Goal: Information Seeking & Learning: Learn about a topic

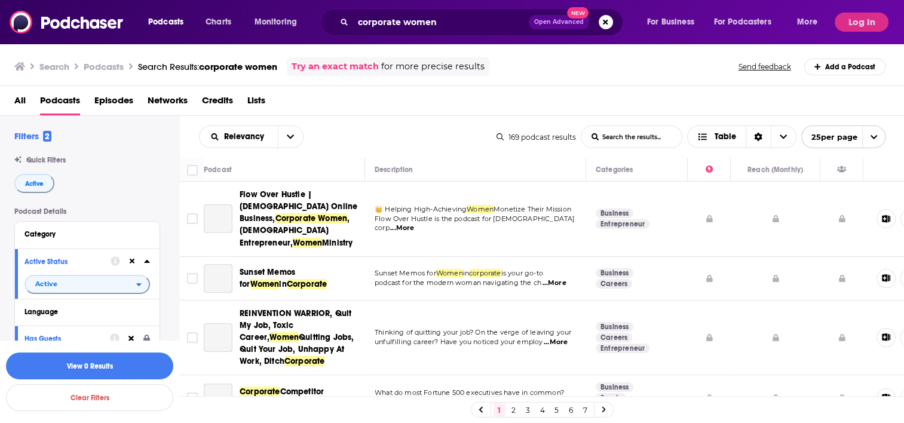
scroll to position [358, 27]
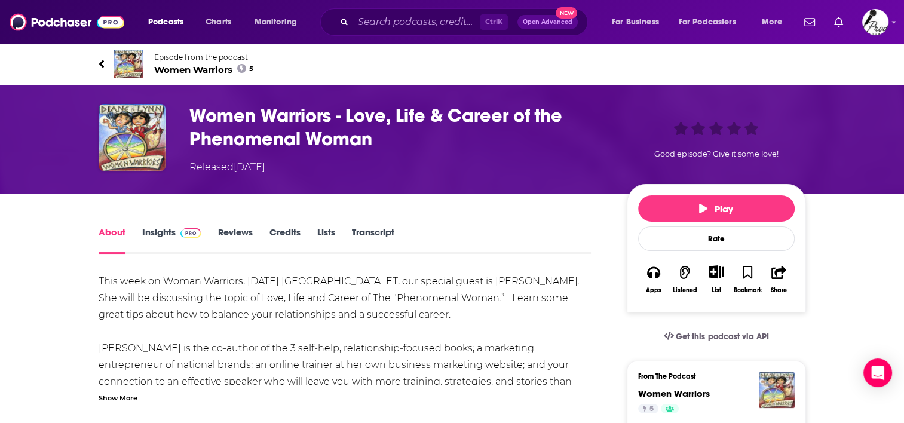
click at [161, 232] on link "Insights" at bounding box center [171, 239] width 59 height 27
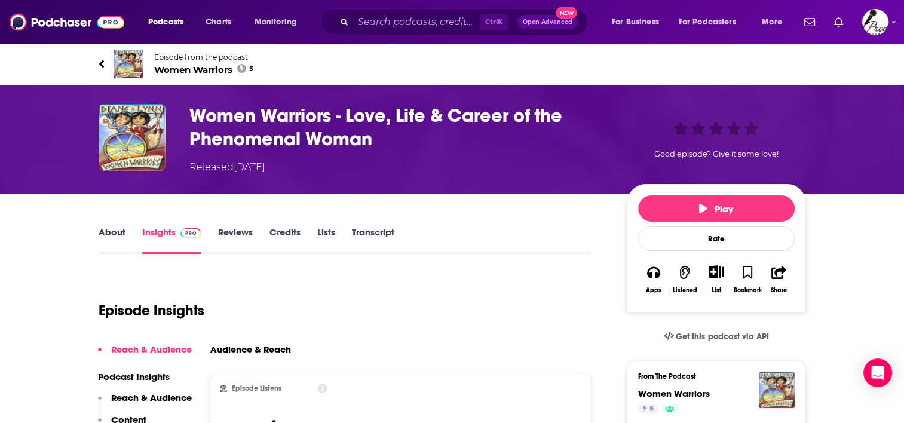
click at [118, 229] on link "About" at bounding box center [112, 239] width 27 height 27
click at [99, 60] on icon at bounding box center [102, 64] width 6 height 12
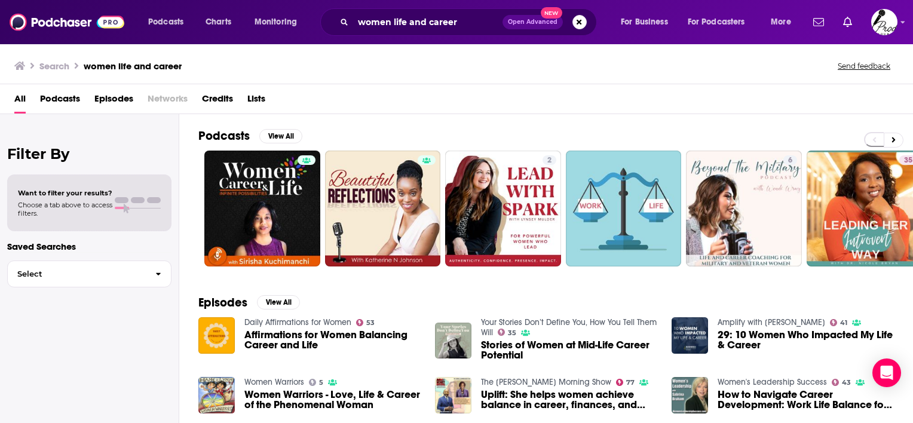
click at [68, 97] on span "Podcasts" at bounding box center [60, 101] width 40 height 24
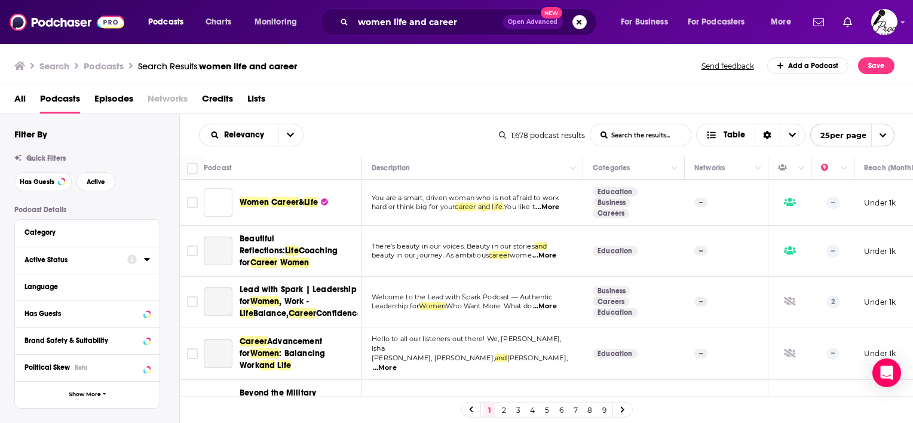
click at [91, 257] on div "Active Status" at bounding box center [71, 260] width 95 height 8
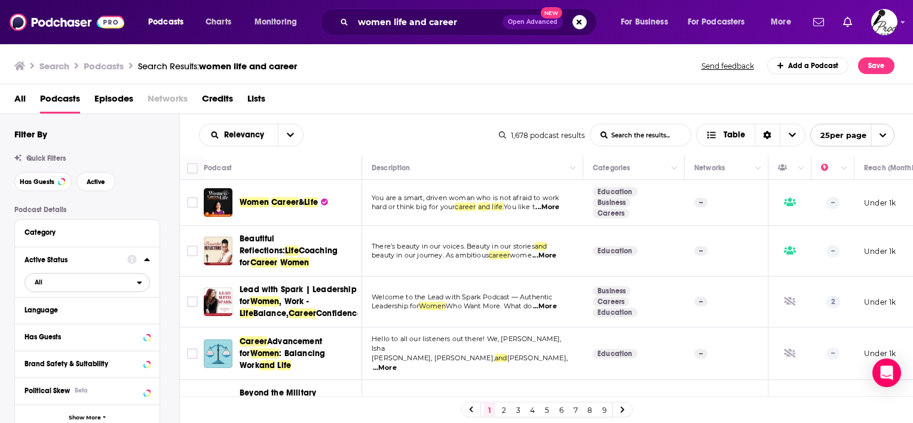
click at [134, 281] on span "All" at bounding box center [81, 282] width 112 height 16
click at [130, 323] on span "408" at bounding box center [139, 321] width 19 height 7
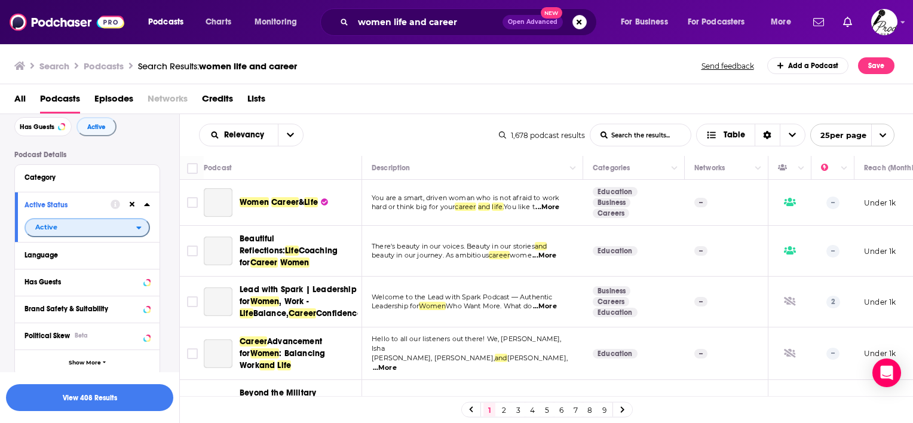
scroll to position [60, 0]
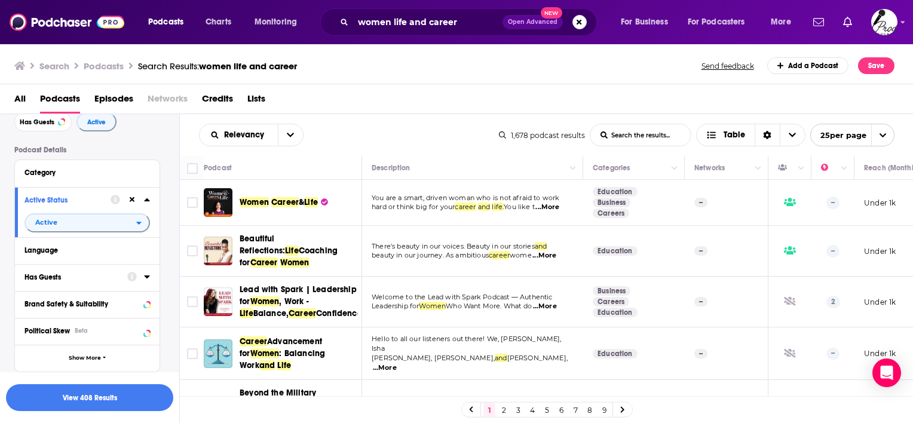
click at [144, 281] on icon at bounding box center [147, 277] width 6 height 10
click at [58, 302] on span "All" at bounding box center [81, 300] width 112 height 16
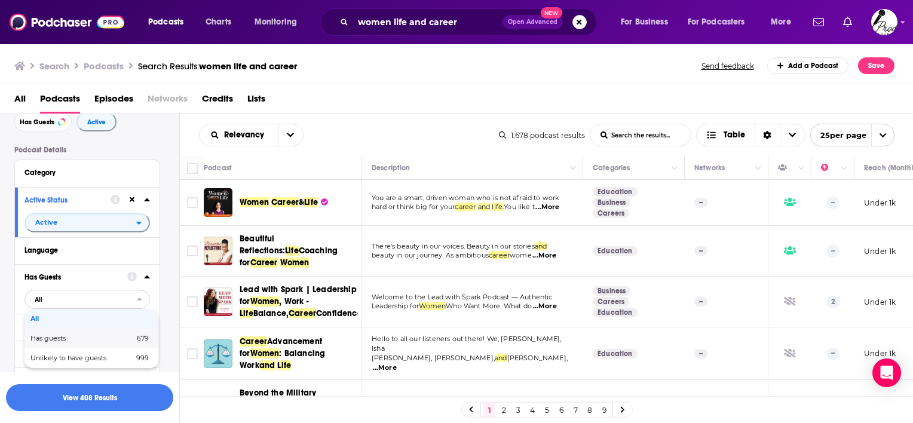
click at [60, 335] on span "Has guests" at bounding box center [64, 338] width 69 height 7
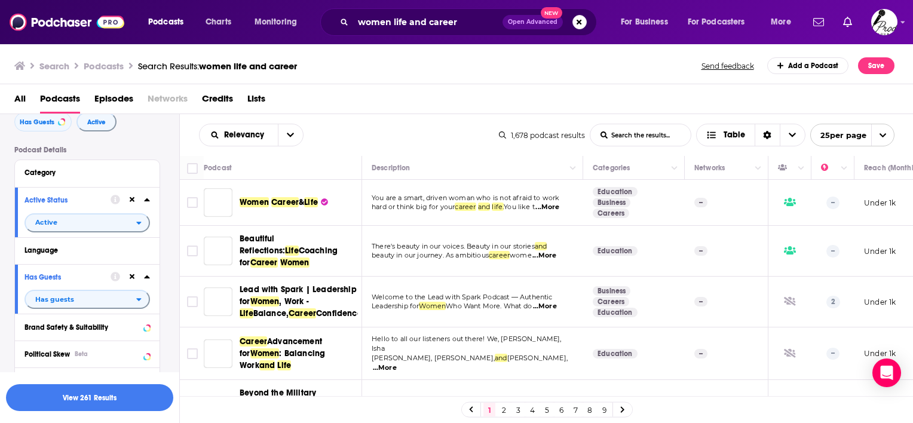
click at [381, 89] on div "All Podcasts Episodes Networks Credits Lists" at bounding box center [459, 101] width 890 height 24
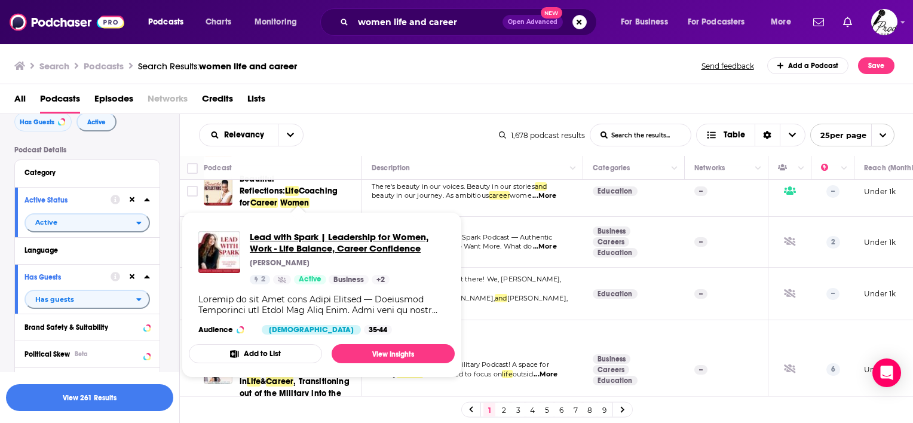
drag, startPoint x: 283, startPoint y: 241, endPoint x: 270, endPoint y: 237, distance: 13.4
click at [270, 237] on span "Lead with Spark | Leadership for Women, Work - Life Balance, Career Confidence" at bounding box center [347, 242] width 195 height 23
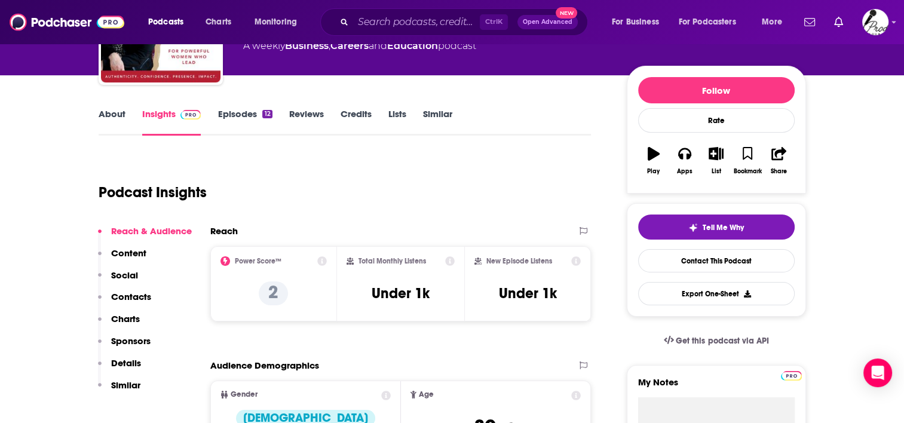
scroll to position [179, 0]
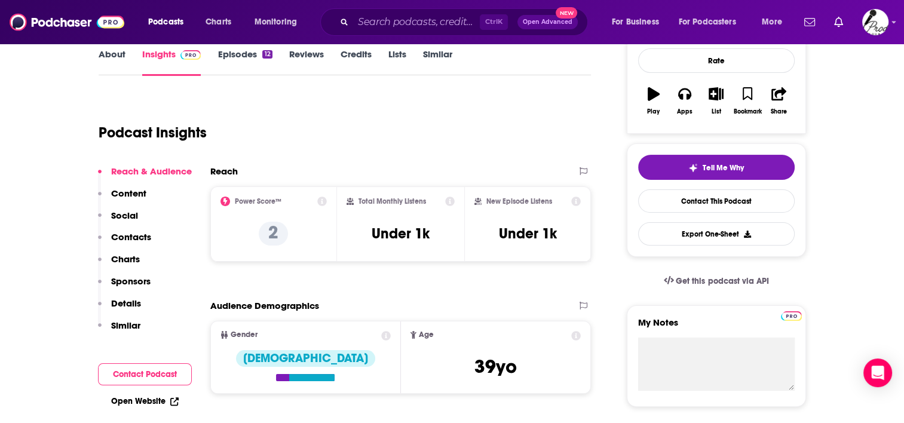
click at [115, 237] on p "Contacts" at bounding box center [131, 236] width 40 height 11
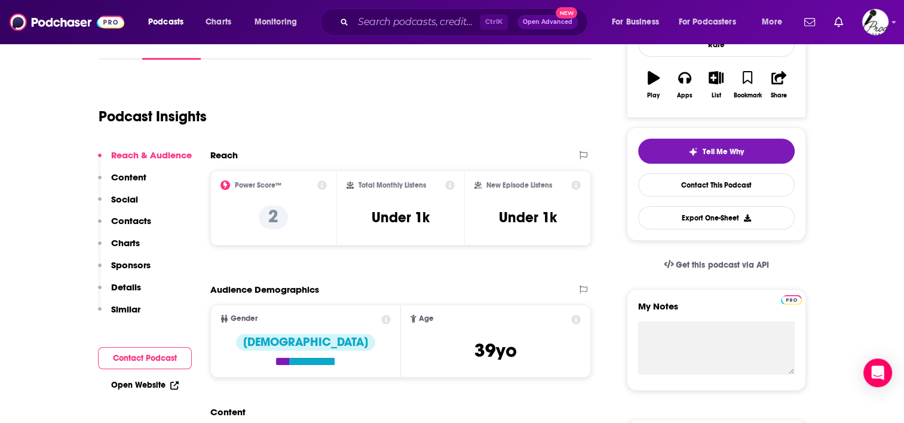
scroll to position [201, 0]
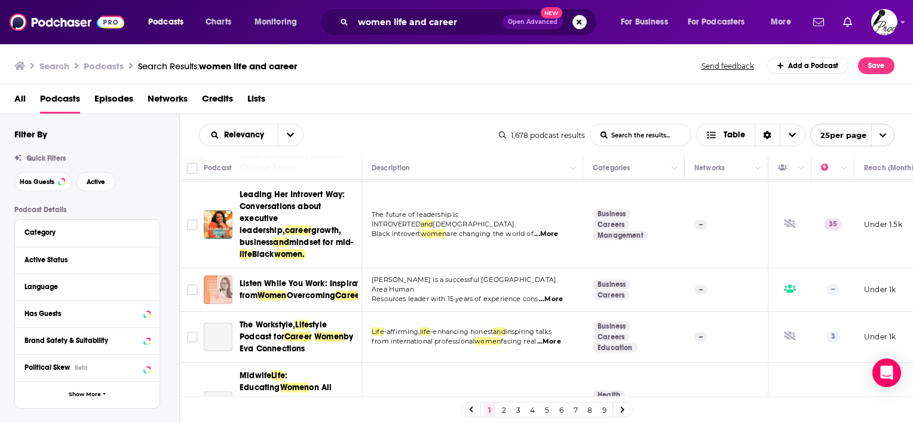
scroll to position [299, 0]
click at [285, 287] on div "Podcasts Charts Monitoring women life and career Open Advanced New For Business…" at bounding box center [456, 211] width 913 height 423
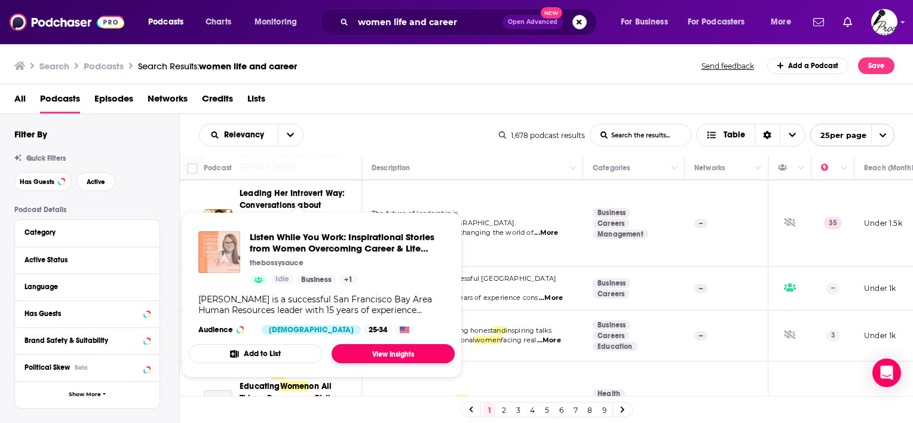
click at [388, 353] on link "View Insights" at bounding box center [393, 353] width 123 height 19
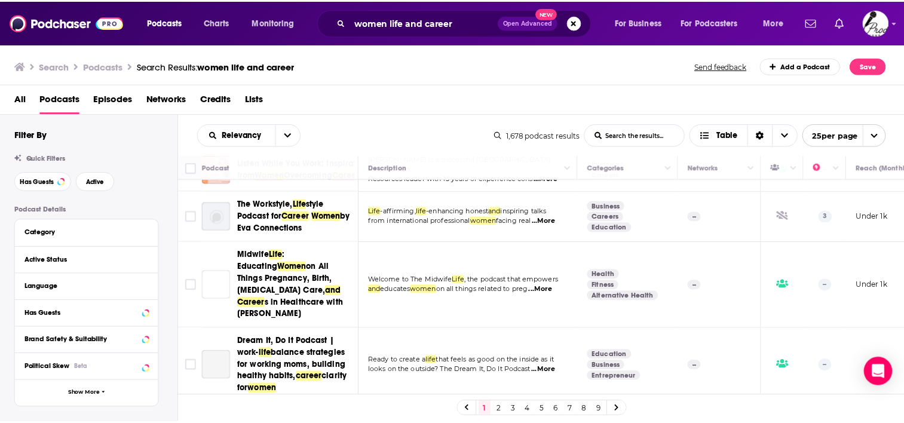
scroll to position [418, 0]
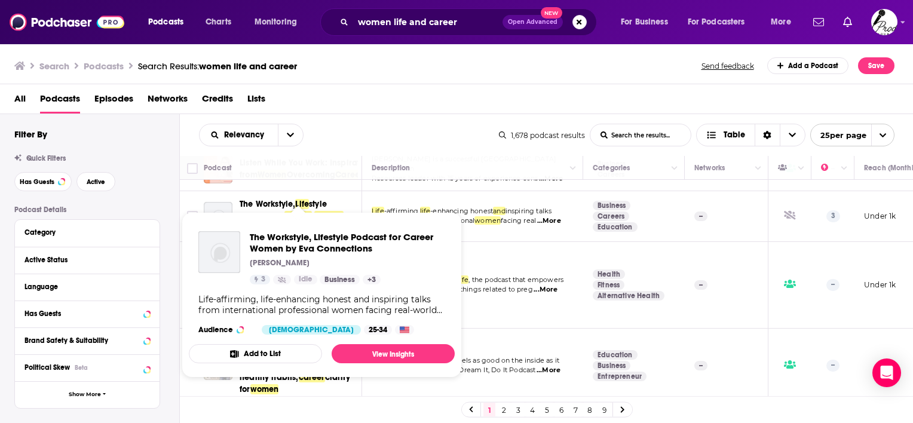
click at [265, 210] on span "The Workstyle, Lifestyle Podcast for Career Women by [PERSON_NAME] Connections …" at bounding box center [322, 295] width 280 height 180
click at [361, 348] on link "View Insights" at bounding box center [393, 353] width 123 height 19
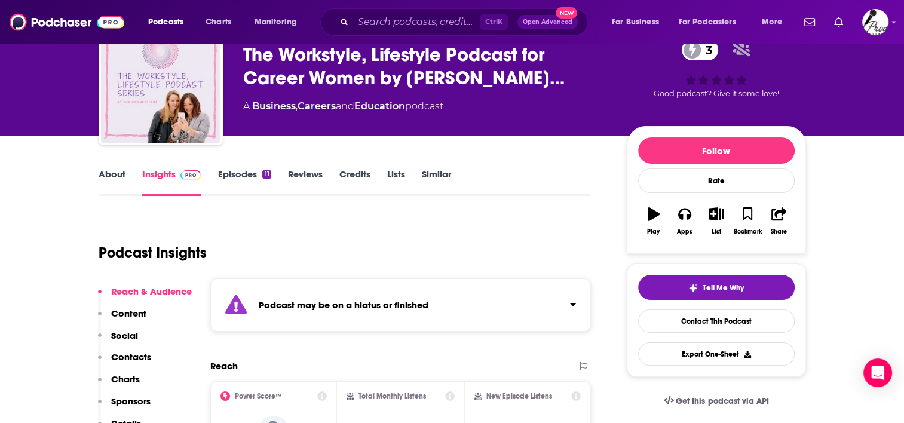
scroll to position [119, 0]
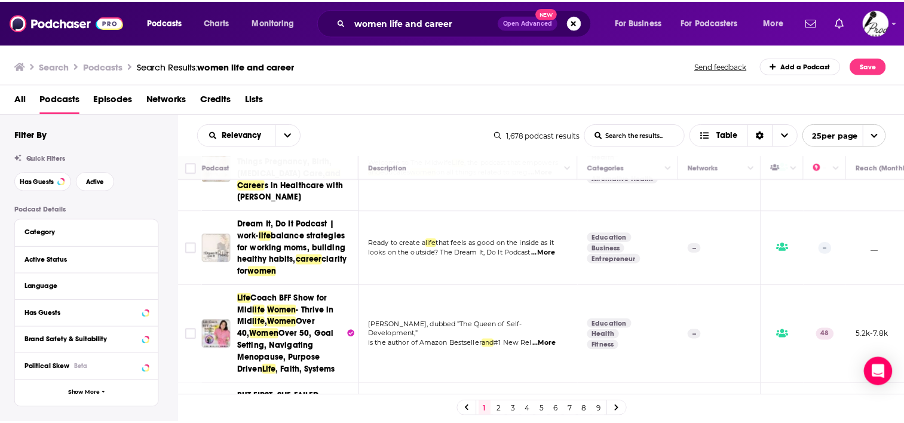
scroll to position [538, 0]
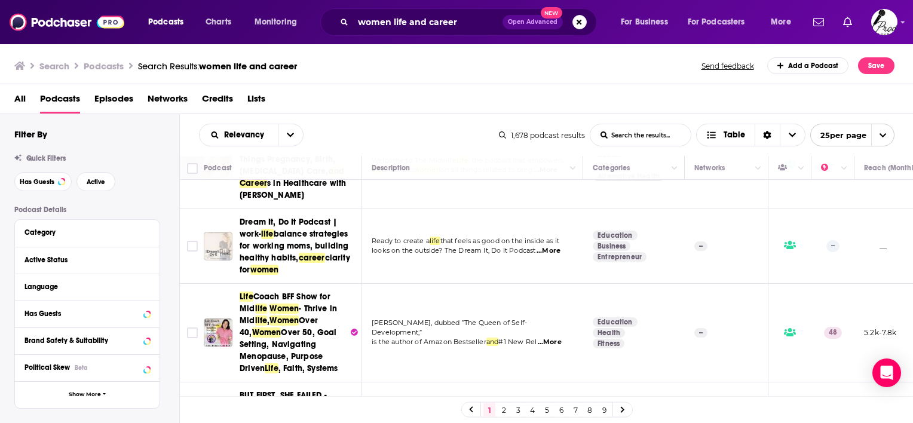
click at [271, 231] on div "Podcasts Charts Monitoring women life and career Open Advanced New For Business…" at bounding box center [456, 211] width 913 height 423
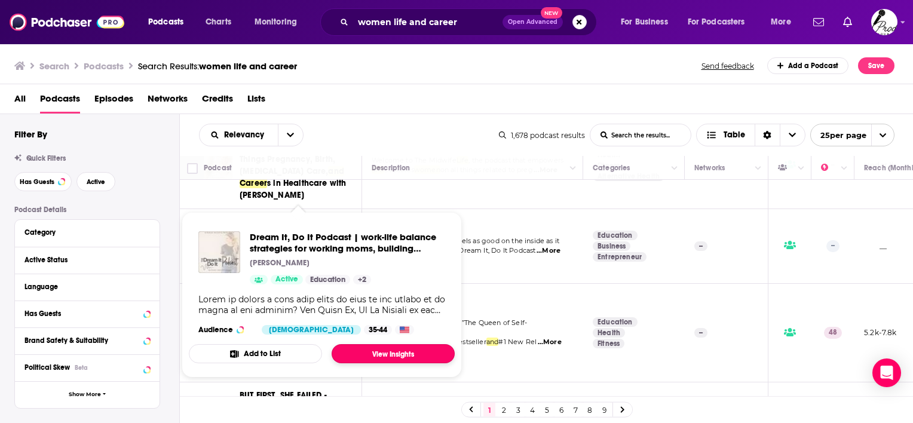
click at [348, 361] on link "View Insights" at bounding box center [393, 353] width 123 height 19
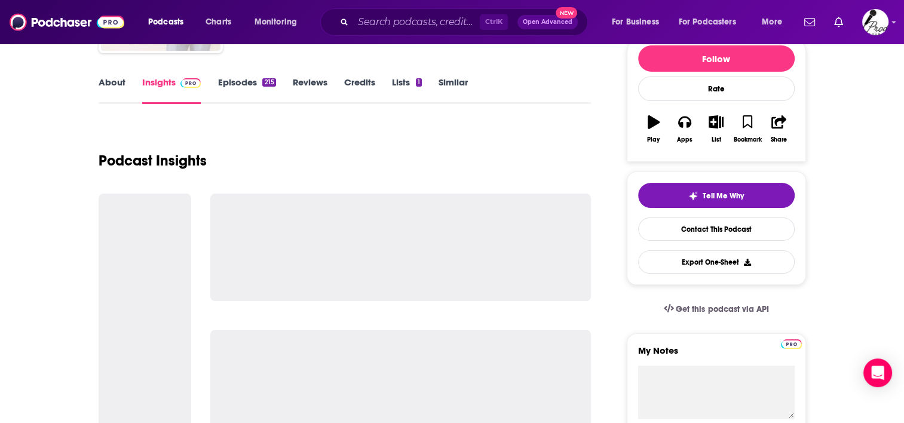
scroll to position [239, 0]
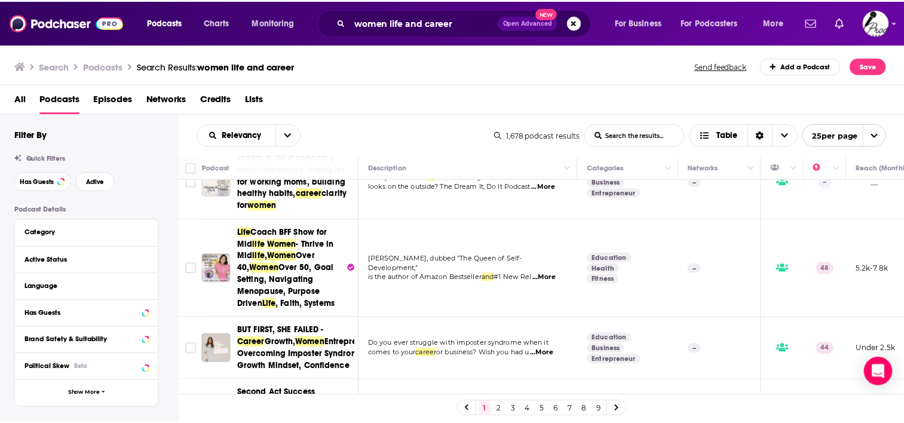
scroll to position [597, 0]
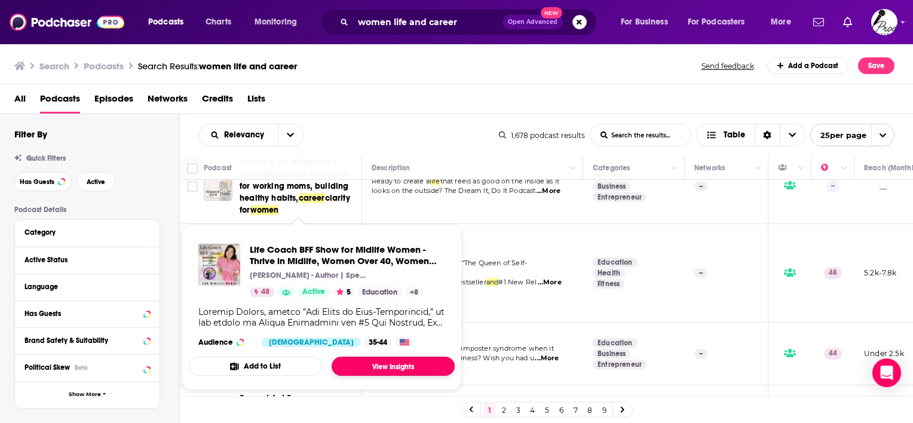
click at [378, 363] on link "View Insights" at bounding box center [393, 366] width 123 height 19
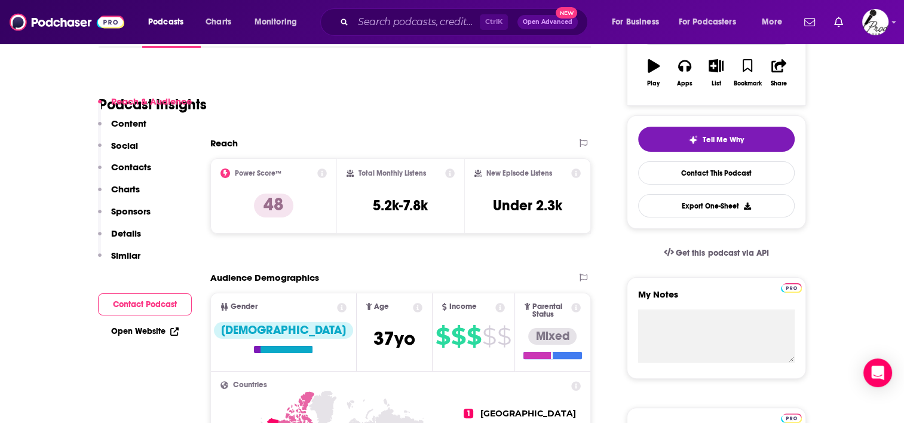
scroll to position [239, 0]
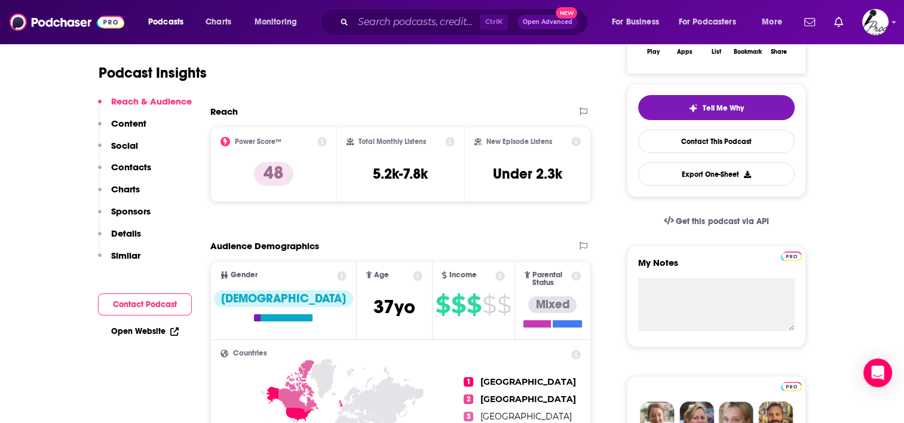
click at [145, 160] on div "Reach & Audience Content Social Contacts Charts Sponsors Details Similar" at bounding box center [145, 184] width 94 height 176
click at [144, 165] on p "Contacts" at bounding box center [131, 166] width 40 height 11
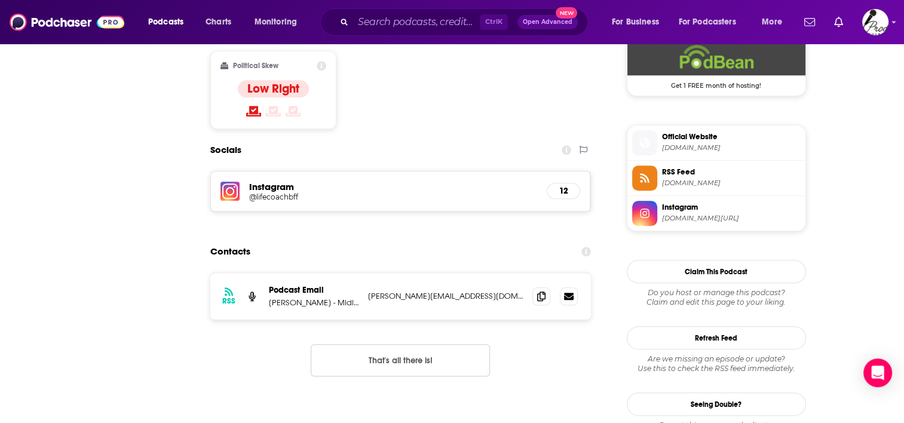
scroll to position [0, 0]
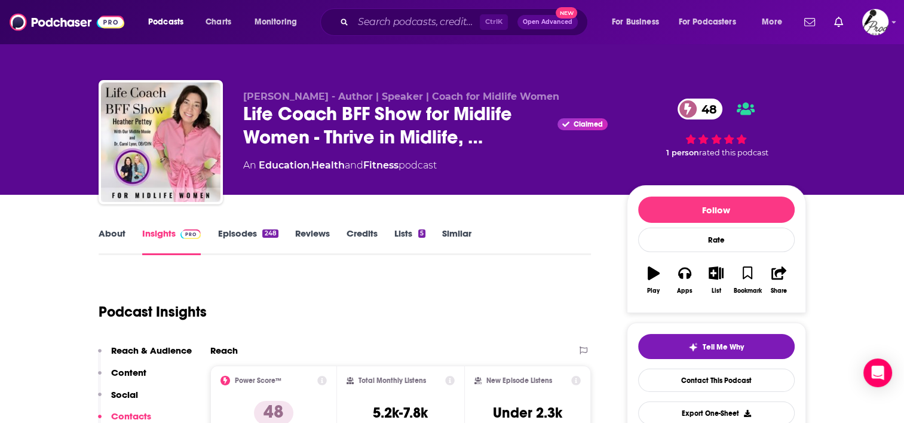
click at [225, 232] on link "Episodes 248" at bounding box center [247, 241] width 60 height 27
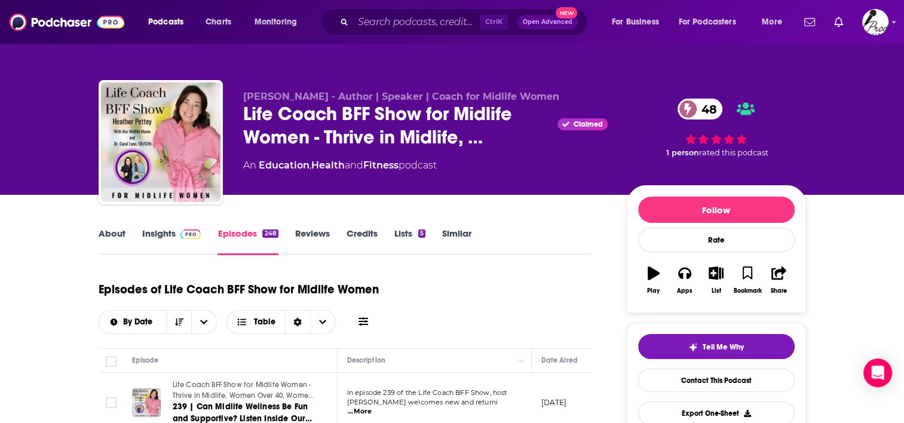
click at [161, 234] on link "Insights" at bounding box center [171, 241] width 59 height 27
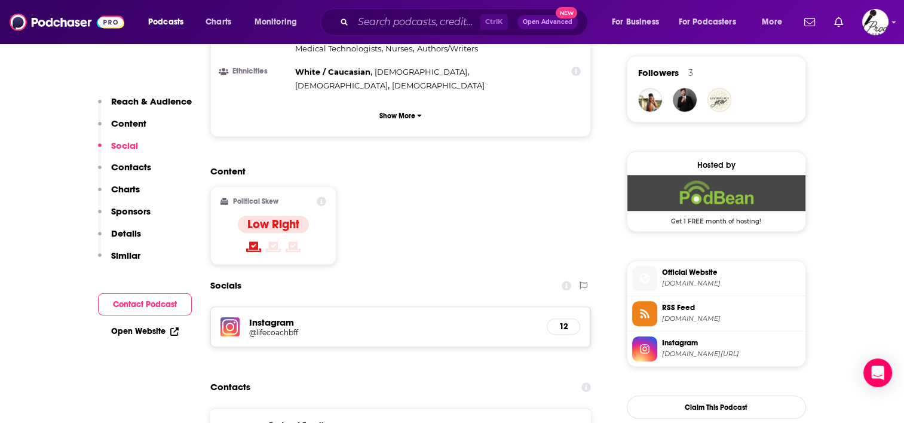
scroll to position [896, 0]
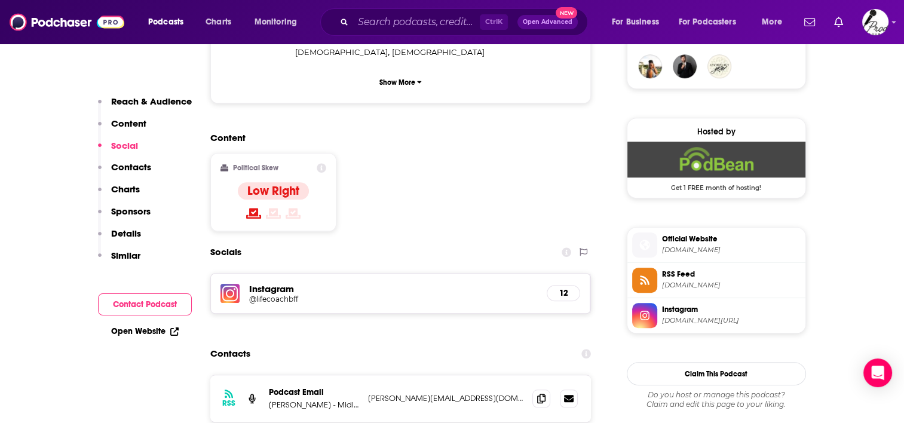
click at [731, 250] on span "[DOMAIN_NAME]" at bounding box center [731, 250] width 139 height 9
drag, startPoint x: 492, startPoint y: 322, endPoint x: 362, endPoint y: 332, distance: 130.6
click at [362, 375] on div "RSS Podcast Email [PERSON_NAME] - Midlife Mom Coach, Life Coaching for Parents …" at bounding box center [400, 398] width 381 height 47
copy div "om Coach, Life Coaching for Parents of Teens, Mindset Coach [PERSON_NAME][EMAIL…"
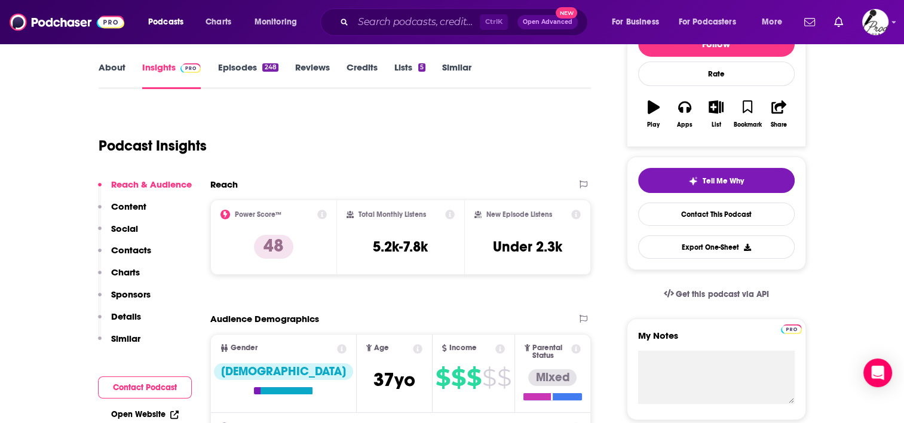
scroll to position [119, 0]
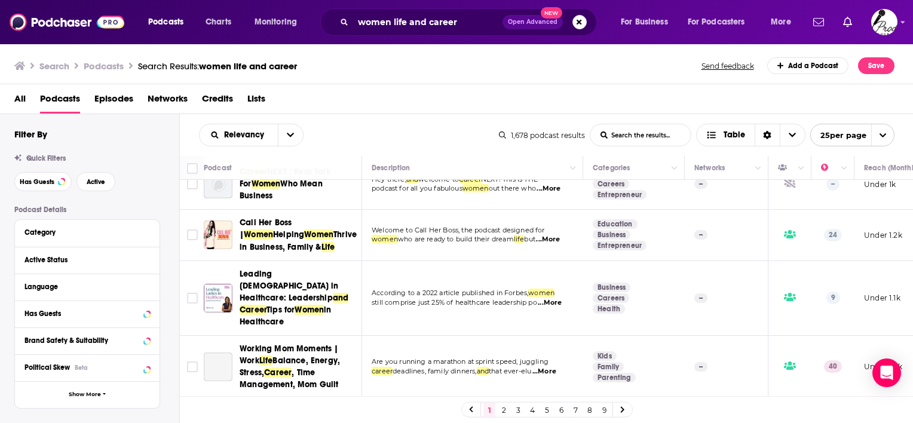
scroll to position [1312, 0]
click at [502, 406] on link "2" at bounding box center [504, 410] width 12 height 14
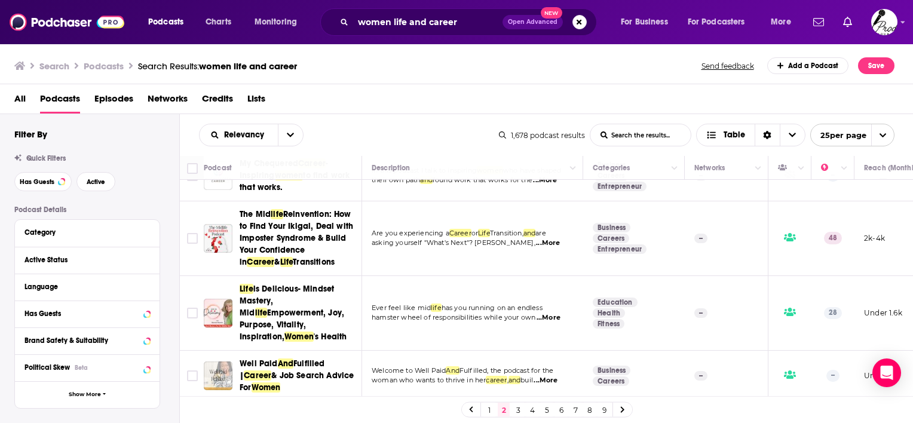
scroll to position [239, 0]
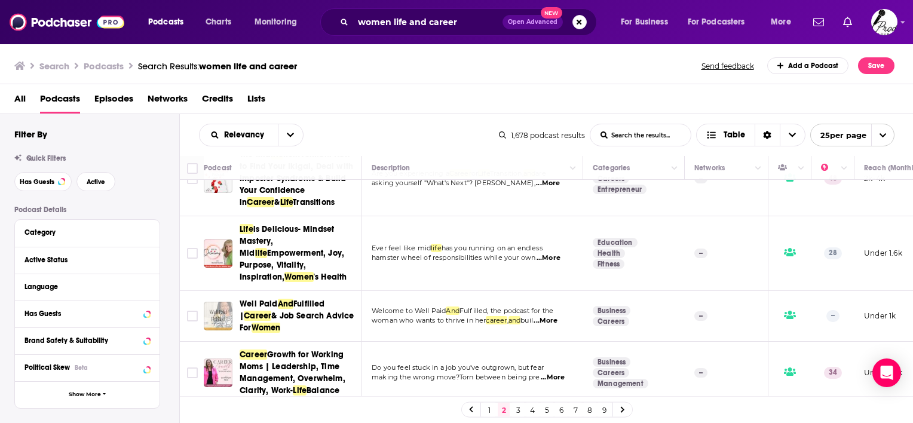
click at [544, 253] on span "...More" at bounding box center [549, 258] width 24 height 10
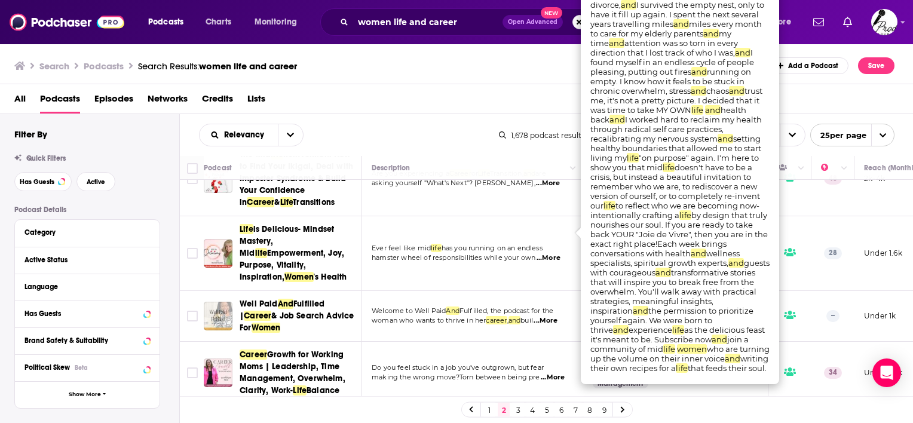
click at [434, 68] on div "Search Podcasts Search Results: women life and career Send feedback Add a Podca…" at bounding box center [454, 65] width 880 height 17
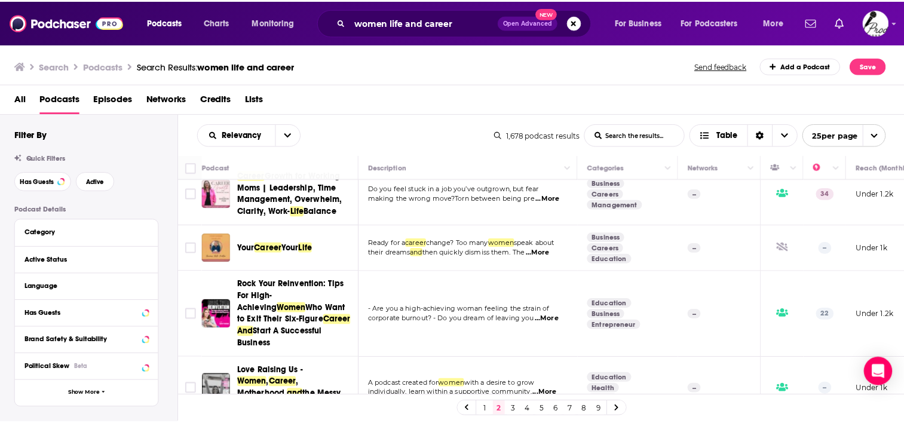
scroll to position [418, 0]
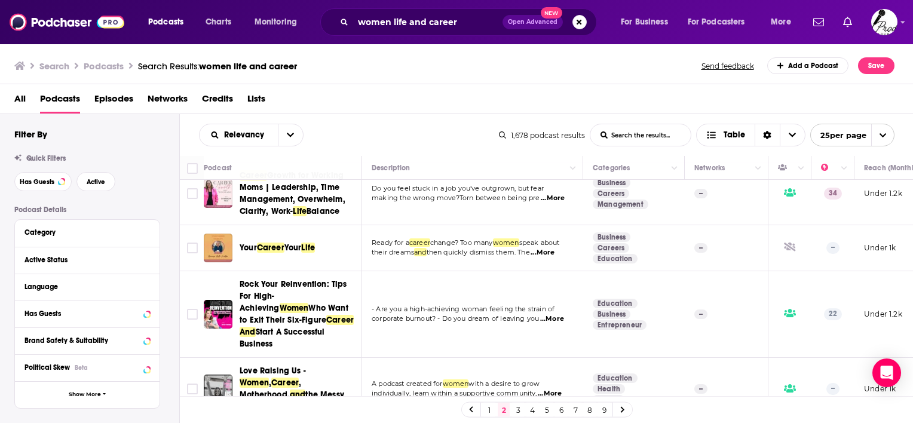
click at [554, 248] on span "...More" at bounding box center [543, 253] width 24 height 10
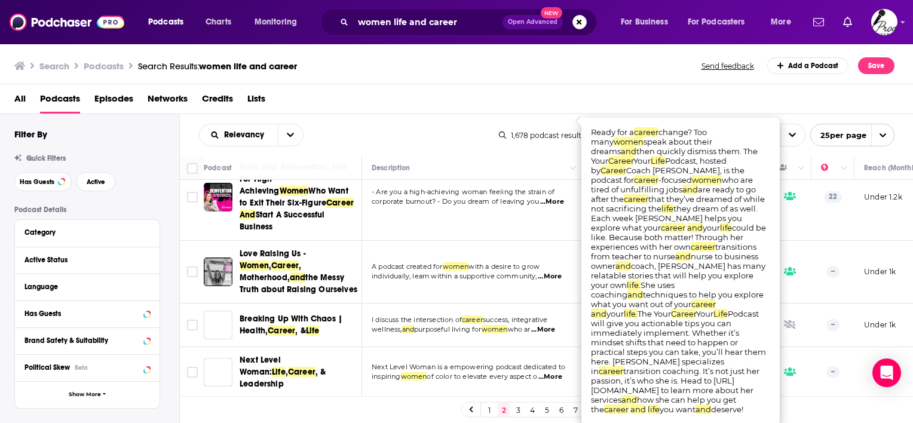
scroll to position [538, 0]
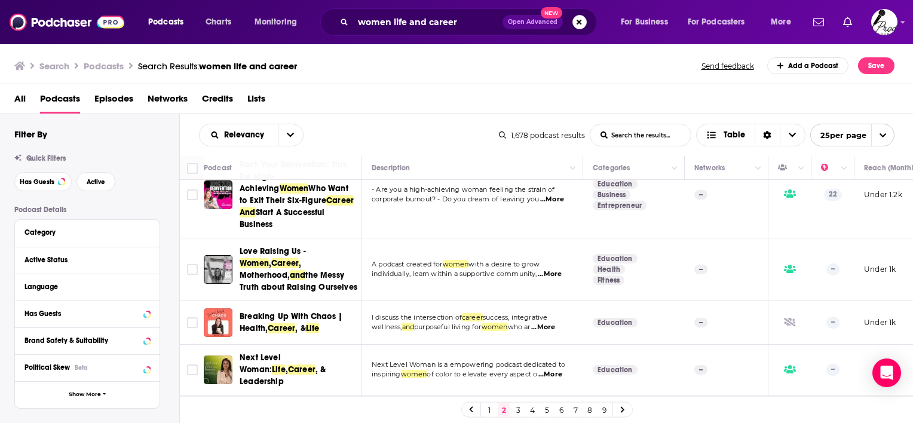
click at [468, 57] on div "Search Podcasts Search Results: women life and career Send feedback Add a Podca…" at bounding box center [454, 65] width 880 height 17
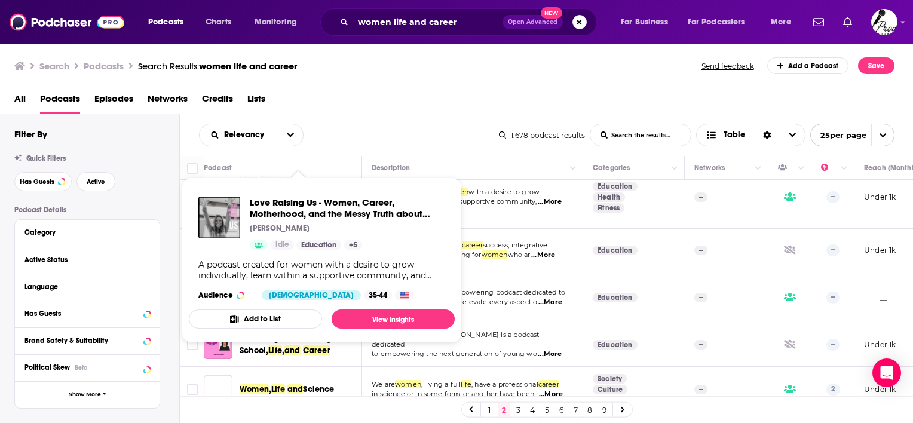
scroll to position [657, 0]
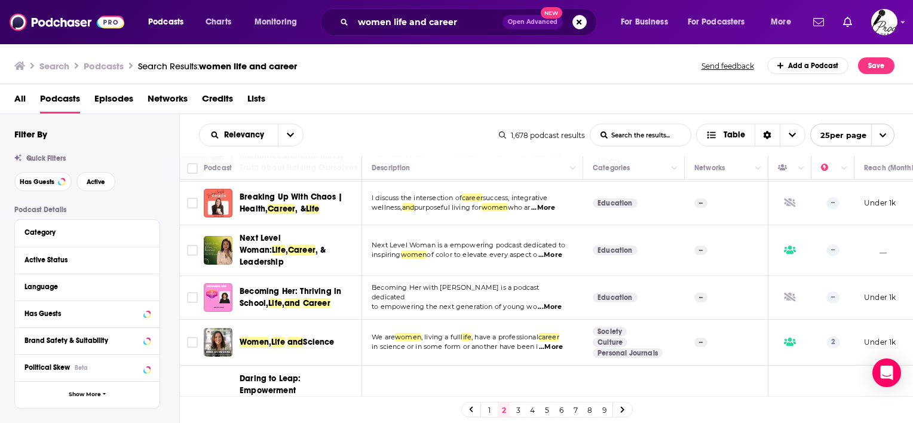
click at [422, 83] on div "Search Podcasts Search Results: women life and career Send feedback Add a Podca…" at bounding box center [457, 63] width 914 height 41
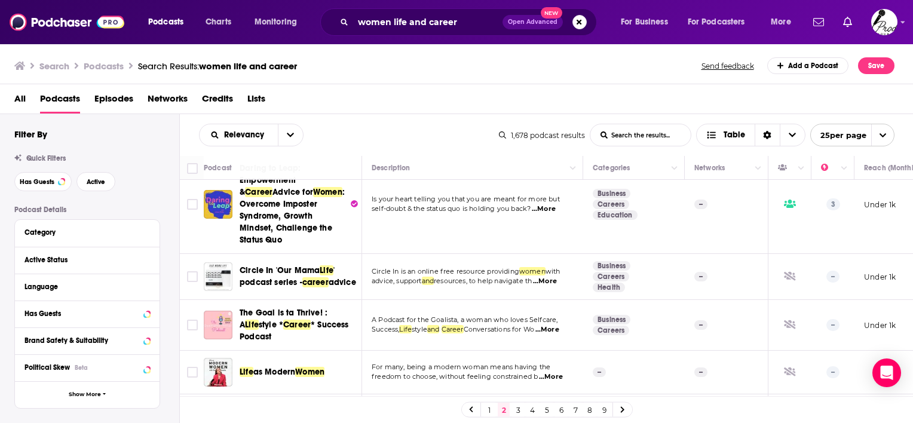
scroll to position [896, 0]
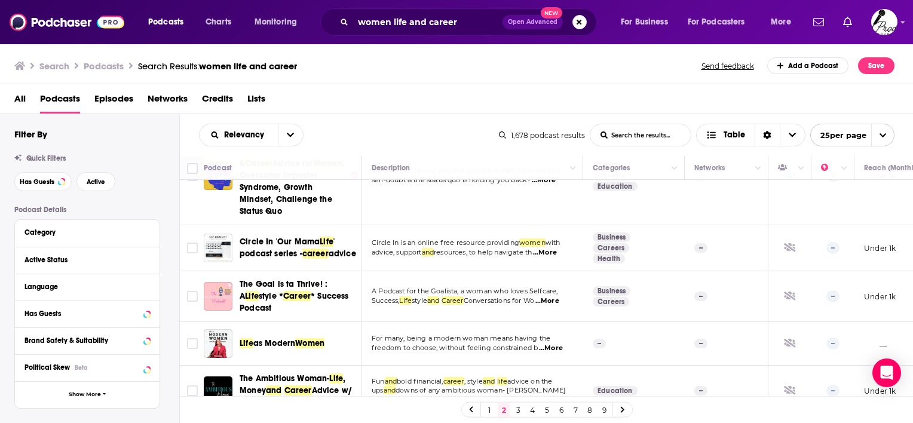
click at [321, 294] on div "Podcasts Charts Monitoring women life and career Open Advanced New For Business…" at bounding box center [456, 211] width 913 height 423
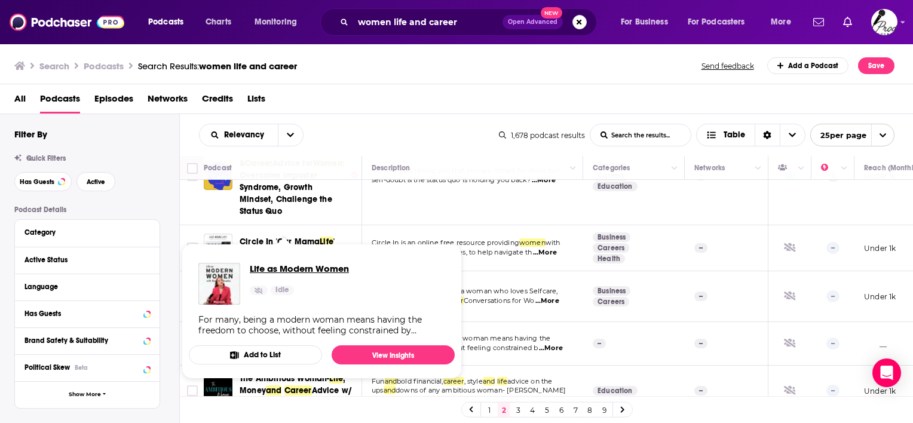
click at [332, 270] on span "Life as Modern Women" at bounding box center [299, 268] width 99 height 11
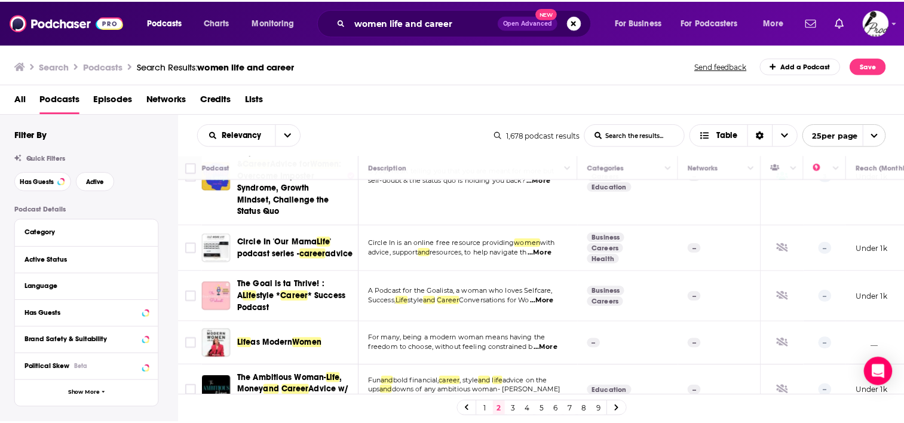
scroll to position [896, 0]
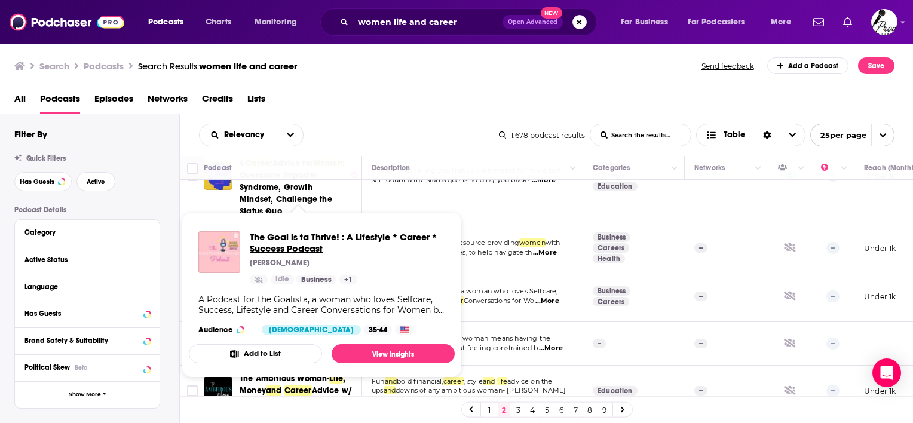
click at [302, 236] on span "The Goal is ta Thrive! : A Lifestyle * Career * Success Podcast" at bounding box center [347, 242] width 195 height 23
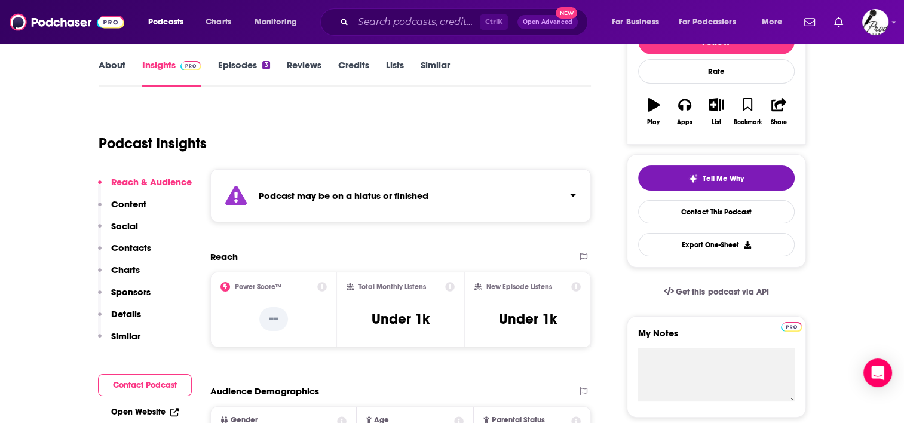
scroll to position [179, 0]
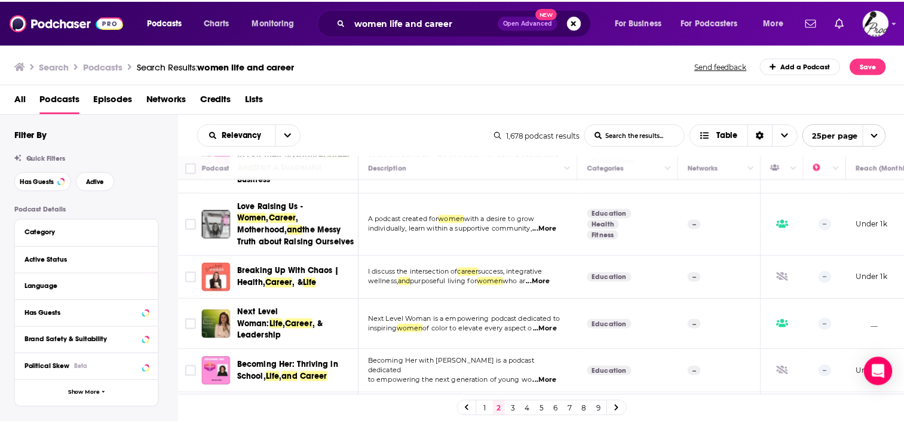
scroll to position [597, 0]
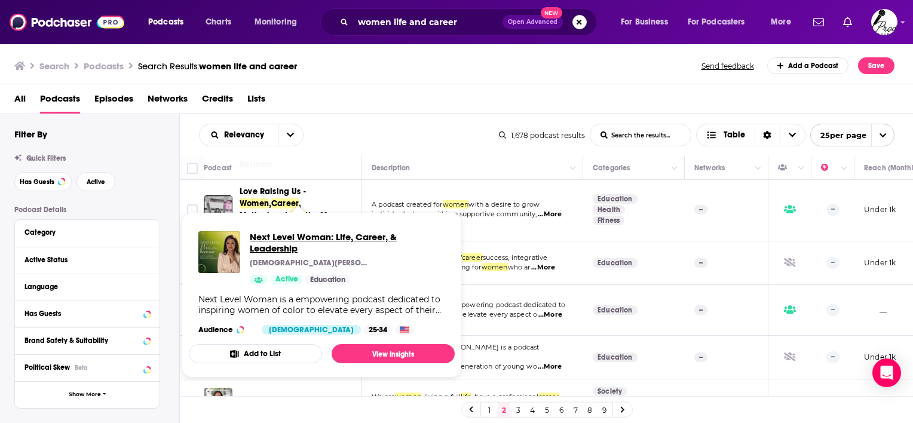
click at [308, 239] on span "Next Level Woman: Life, Career, & Leadership" at bounding box center [347, 242] width 195 height 23
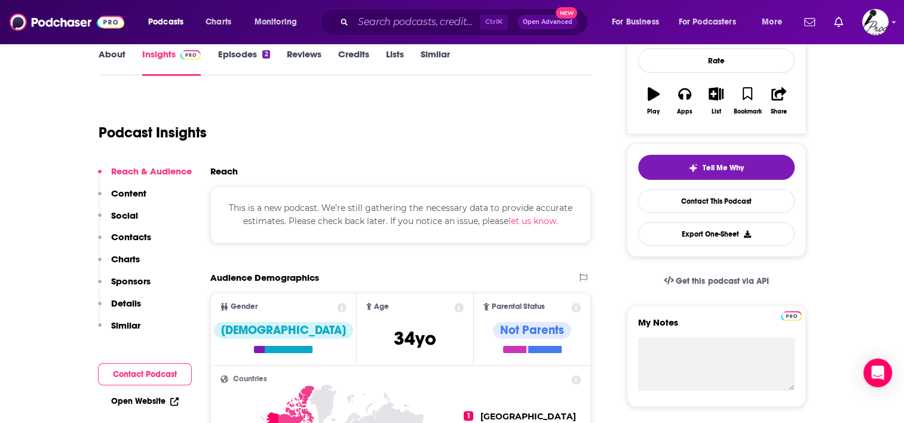
scroll to position [119, 0]
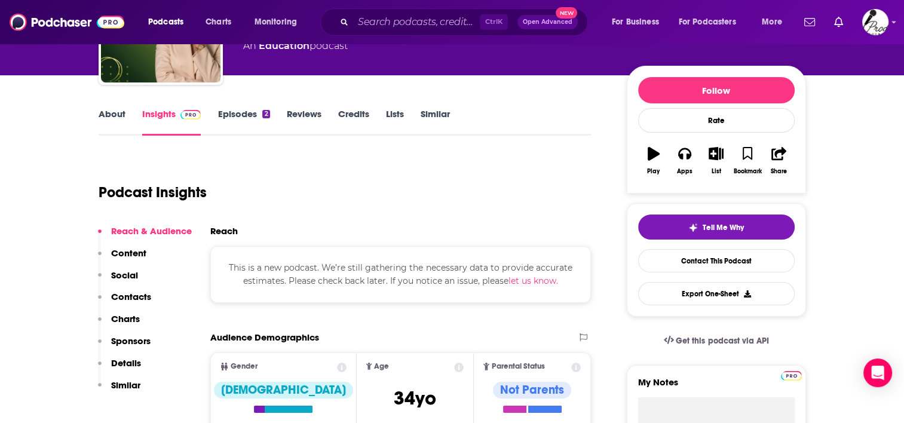
click at [243, 117] on link "Episodes 2" at bounding box center [243, 121] width 52 height 27
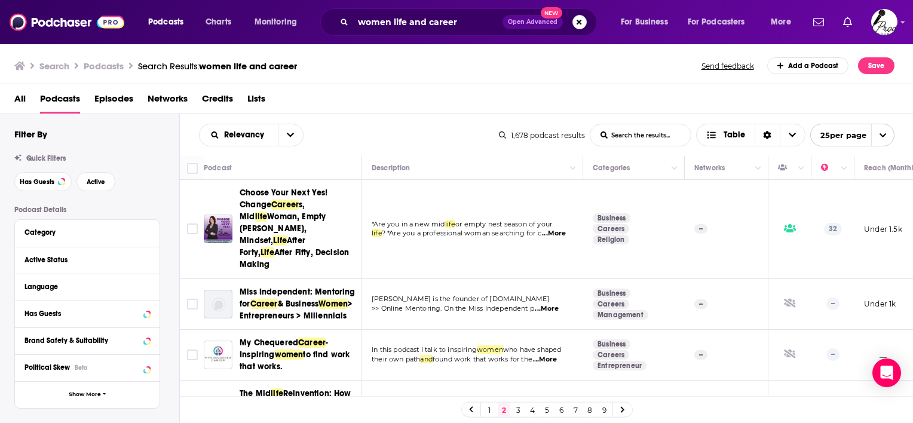
click at [154, 258] on div "Active Status" at bounding box center [87, 260] width 145 height 27
click at [145, 258] on icon at bounding box center [147, 260] width 6 height 10
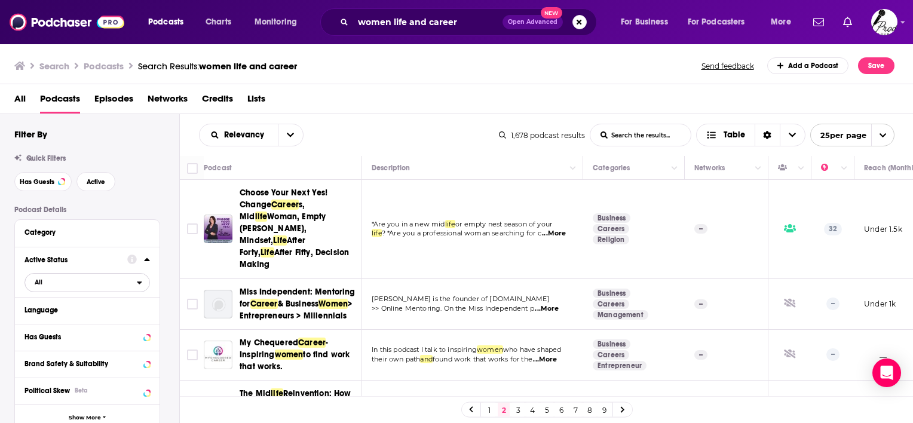
click at [138, 280] on icon "open menu" at bounding box center [139, 282] width 5 height 8
click at [93, 326] on div "Active 408" at bounding box center [91, 322] width 134 height 20
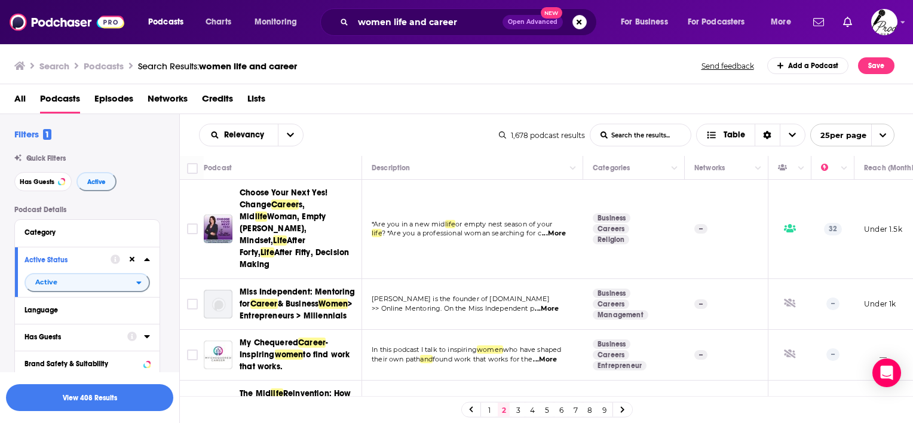
click at [148, 336] on icon at bounding box center [146, 336] width 5 height 3
click at [114, 360] on span "All" at bounding box center [81, 359] width 112 height 16
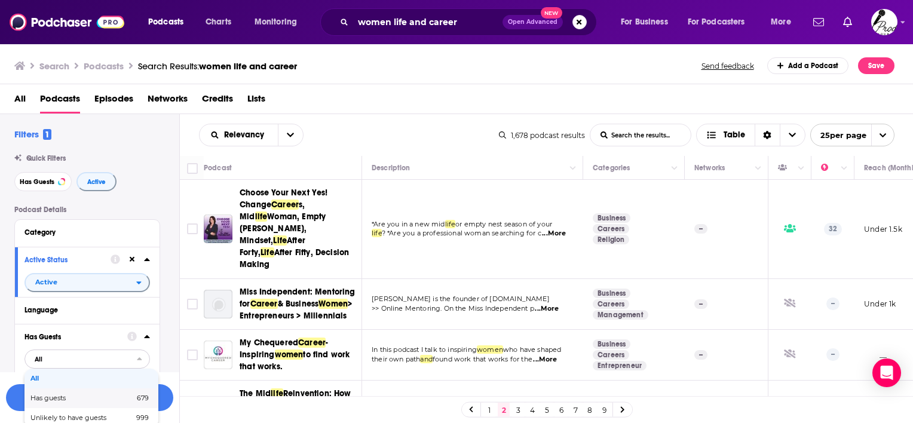
click at [84, 399] on span "Has guests" at bounding box center [64, 398] width 69 height 7
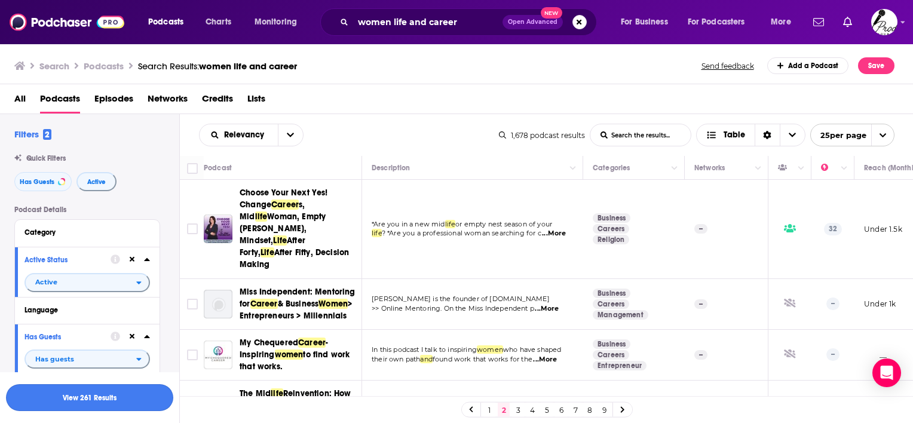
click at [130, 394] on button "View 261 Results" at bounding box center [89, 397] width 167 height 27
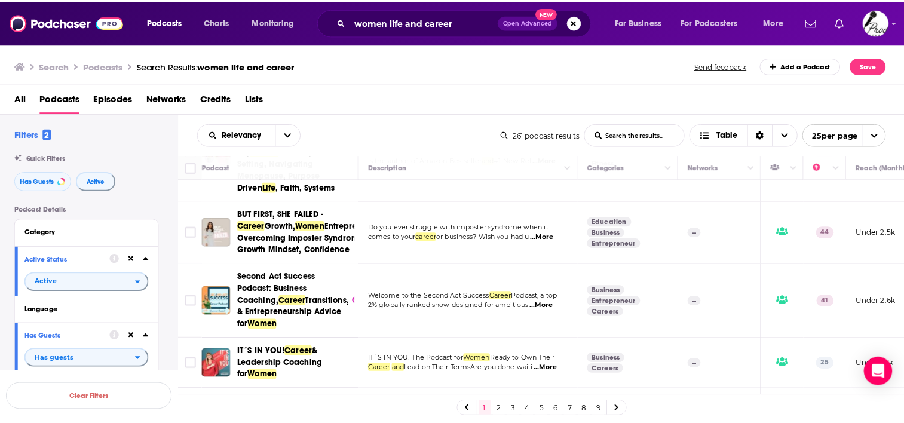
scroll to position [239, 0]
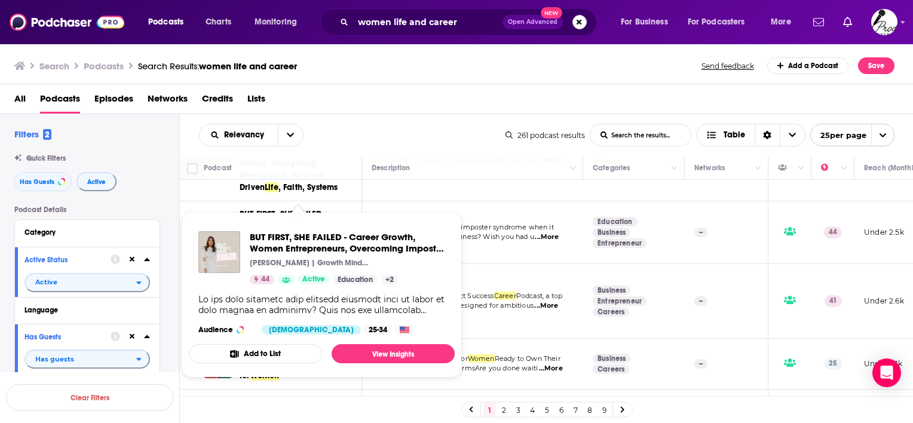
click at [286, 205] on span "BUT FIRST, SHE FAILED - Career Growth, Women Entrepreneurs, Overcoming Imposter…" at bounding box center [322, 295] width 280 height 180
click at [375, 354] on link "View Insights" at bounding box center [393, 353] width 123 height 19
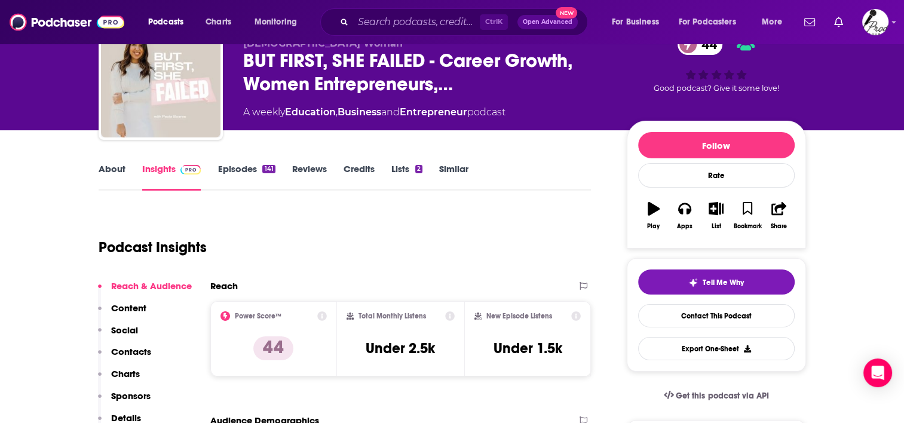
scroll to position [119, 0]
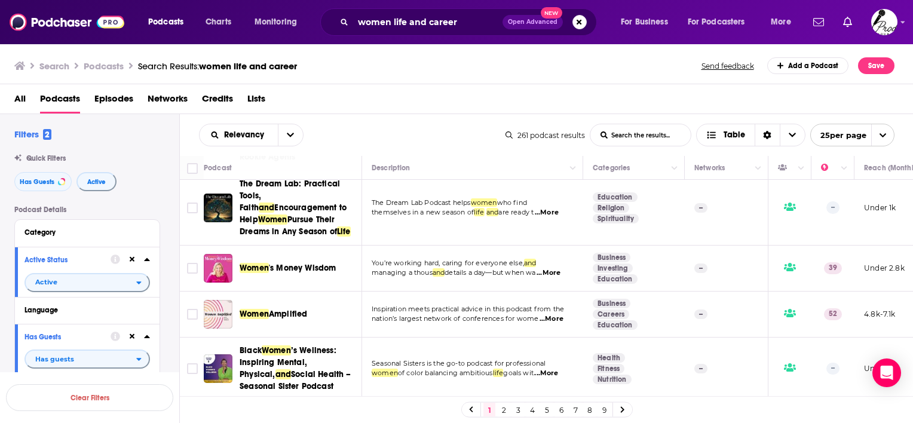
scroll to position [1255, 0]
click at [559, 268] on span "...More" at bounding box center [549, 273] width 24 height 10
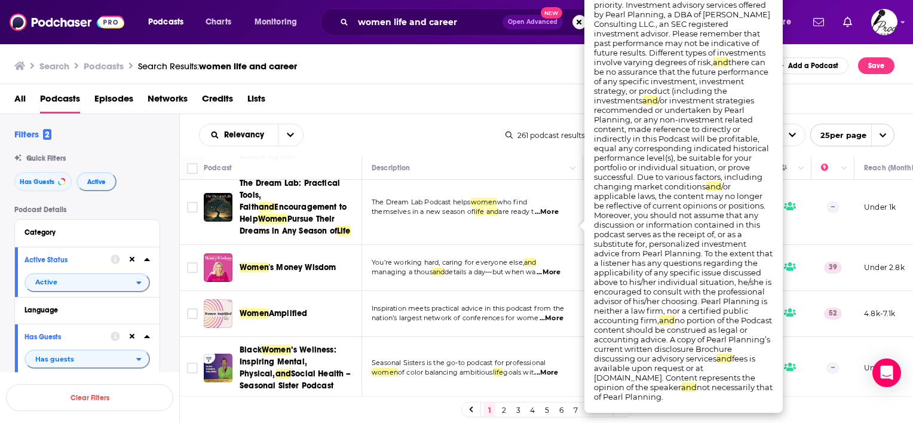
click at [454, 127] on div "Relevancy List Search Input Search the results... Table" at bounding box center [352, 135] width 307 height 23
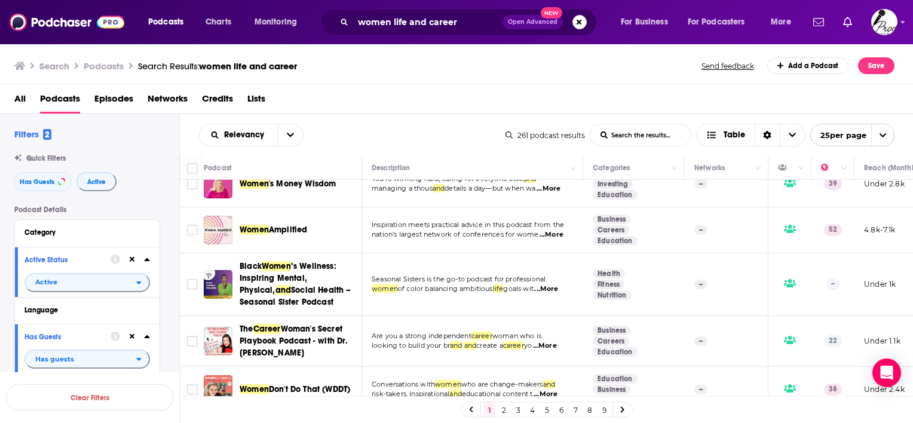
scroll to position [1362, 0]
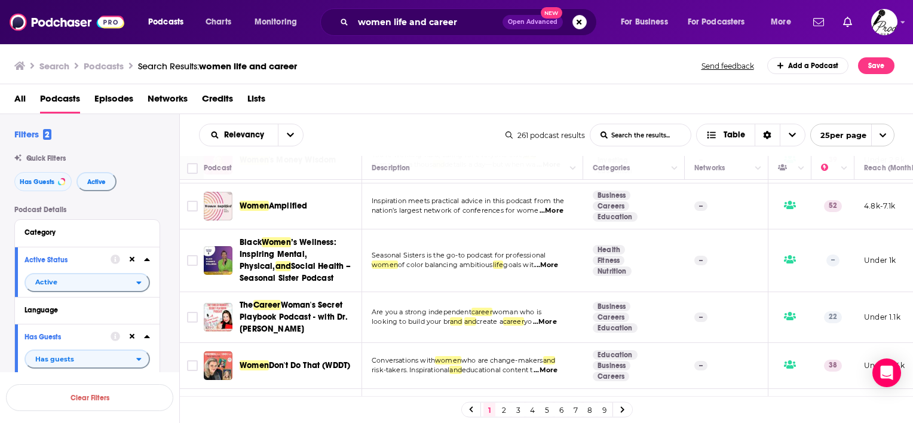
click at [499, 409] on link "2" at bounding box center [504, 410] width 12 height 14
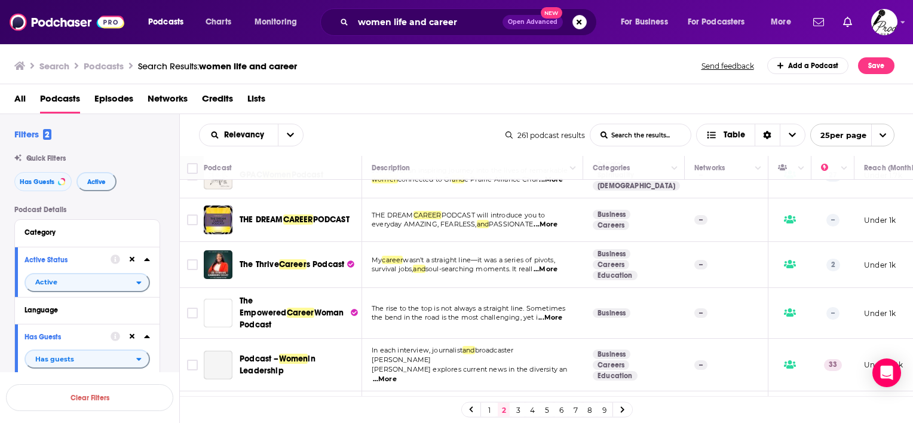
scroll to position [119, 0]
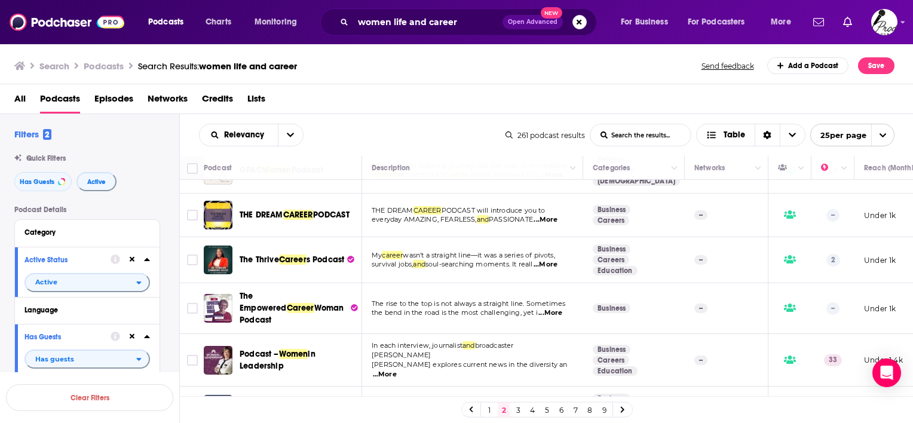
click at [555, 263] on span "...More" at bounding box center [546, 265] width 24 height 10
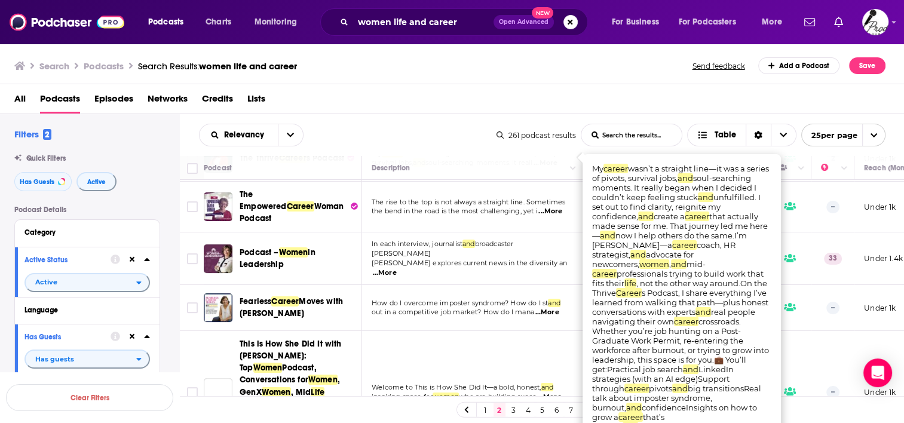
scroll to position [239, 0]
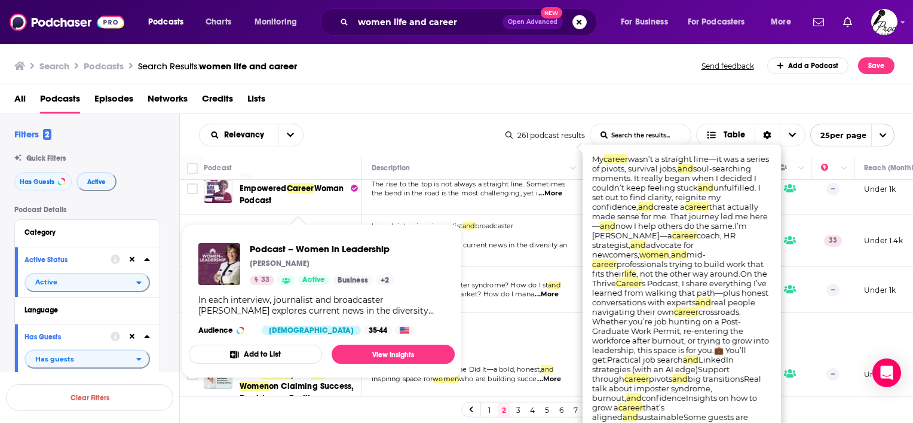
click at [295, 225] on span "Podcast – Women in Leadership [PERSON_NAME] 33 Active Business + 2 Audience [DE…" at bounding box center [322, 301] width 266 height 154
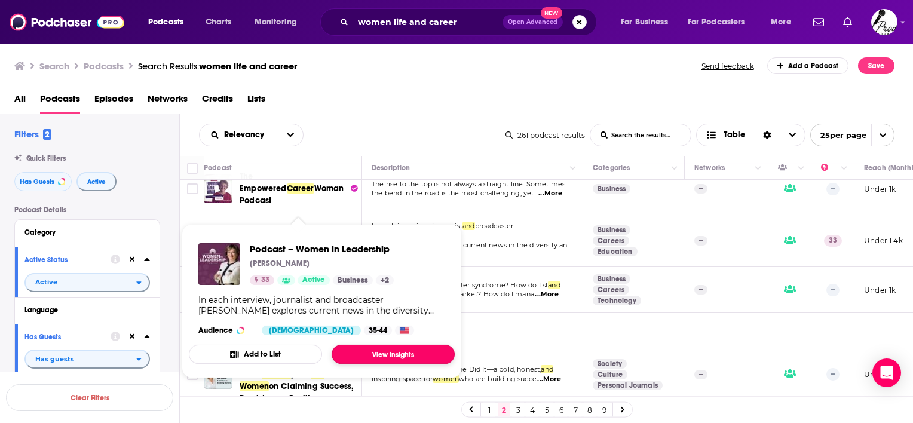
click at [381, 355] on link "View Insights" at bounding box center [393, 354] width 123 height 19
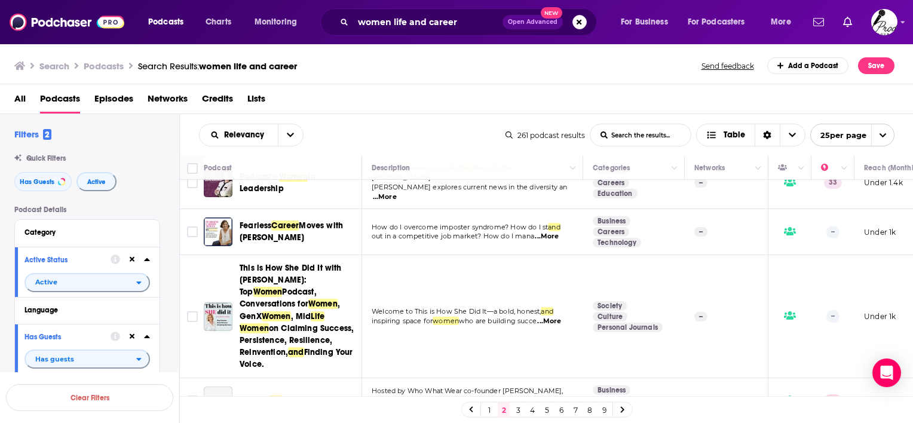
scroll to position [299, 0]
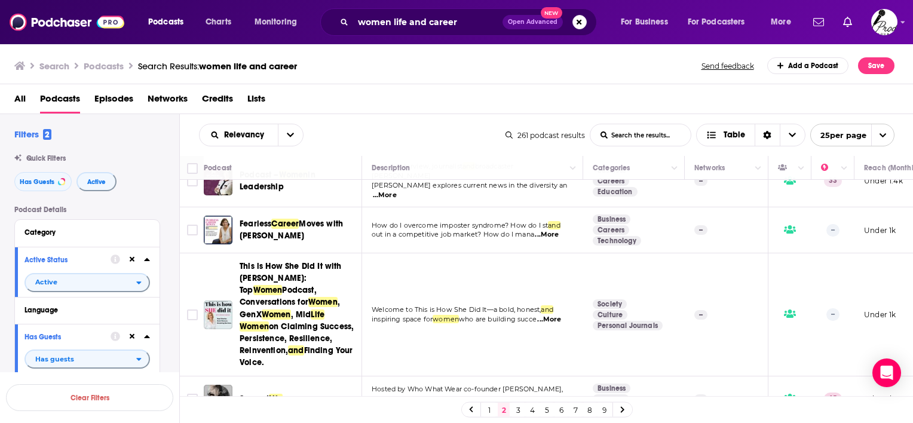
click at [554, 315] on span "...More" at bounding box center [549, 320] width 24 height 10
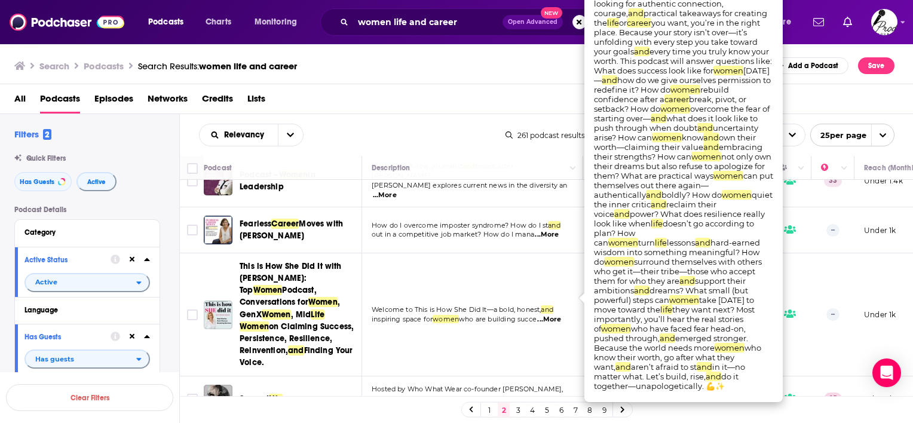
click at [330, 112] on div "All Podcasts Episodes Networks Credits Lists" at bounding box center [459, 101] width 890 height 24
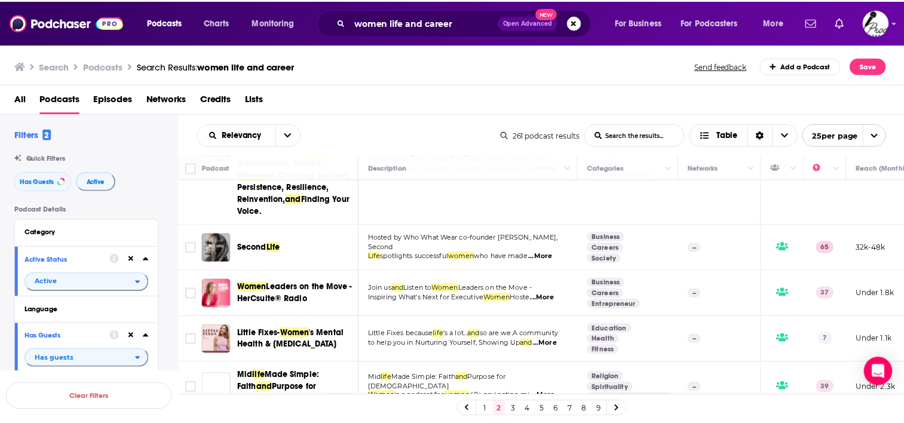
scroll to position [478, 0]
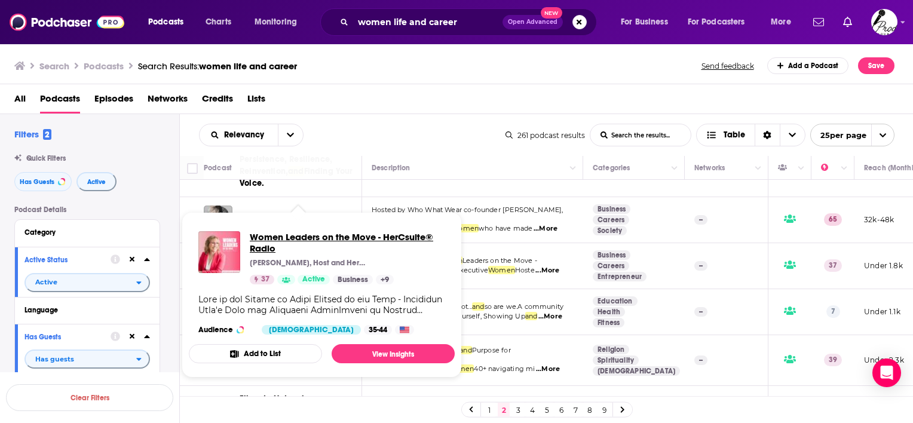
click at [302, 234] on span "Women Leaders on the Move - HerCsuite® Radio" at bounding box center [347, 242] width 195 height 23
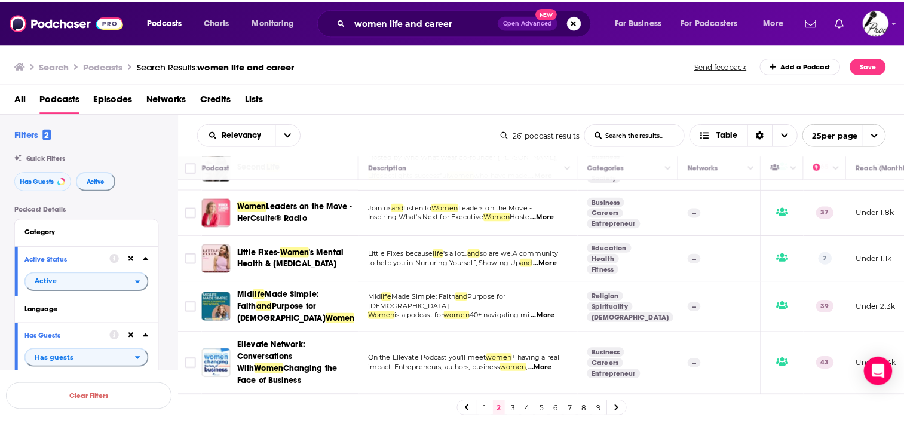
scroll to position [538, 0]
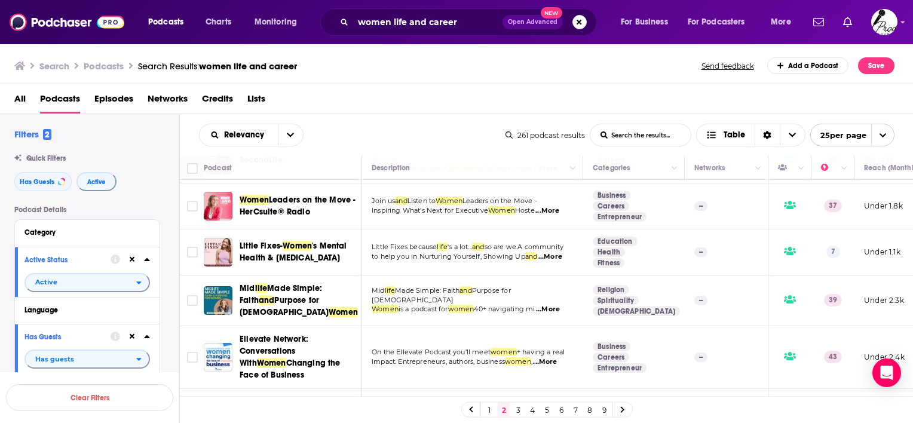
click at [559, 252] on span "...More" at bounding box center [550, 257] width 24 height 10
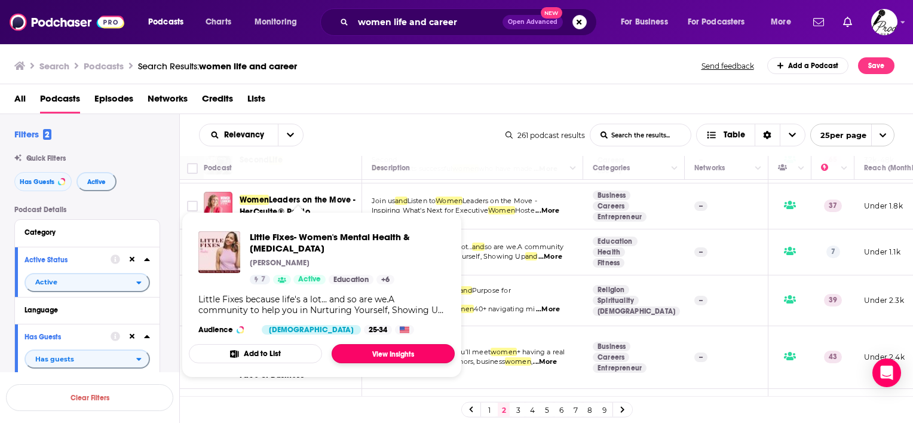
click at [380, 357] on link "View Insights" at bounding box center [393, 353] width 123 height 19
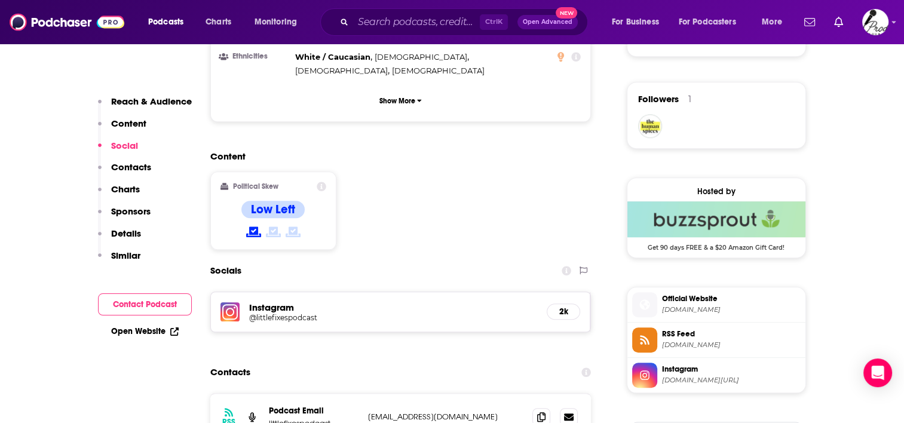
scroll to position [896, 0]
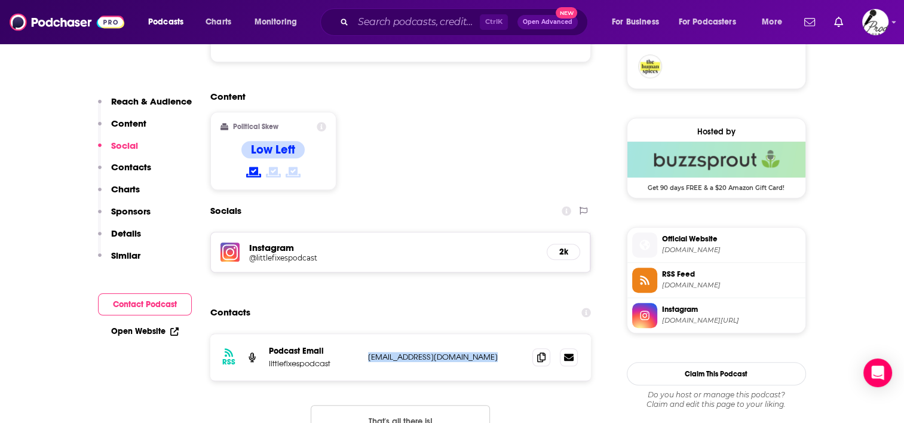
drag, startPoint x: 494, startPoint y: 314, endPoint x: 367, endPoint y: 315, distance: 126.1
click at [368, 352] on p "[EMAIL_ADDRESS][DOMAIN_NAME]" at bounding box center [445, 357] width 155 height 10
copy p "[EMAIL_ADDRESS][DOMAIN_NAME]"
click at [276, 253] on h5 "@littlefixespodcast" at bounding box center [344, 257] width 191 height 9
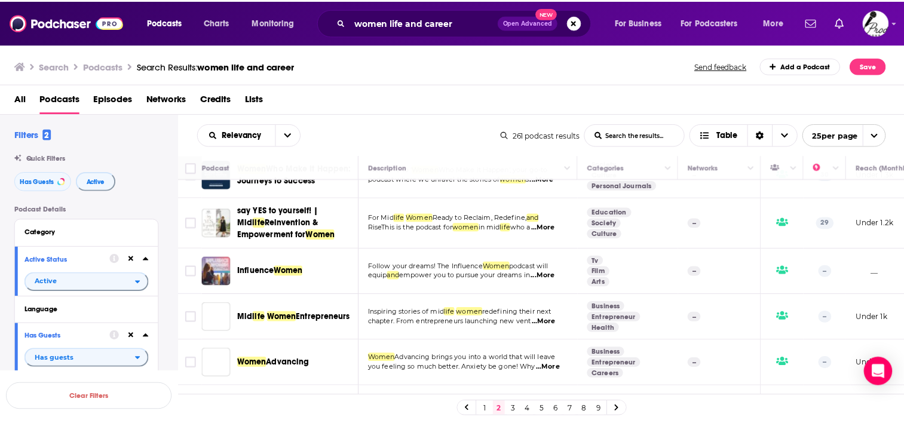
scroll to position [896, 0]
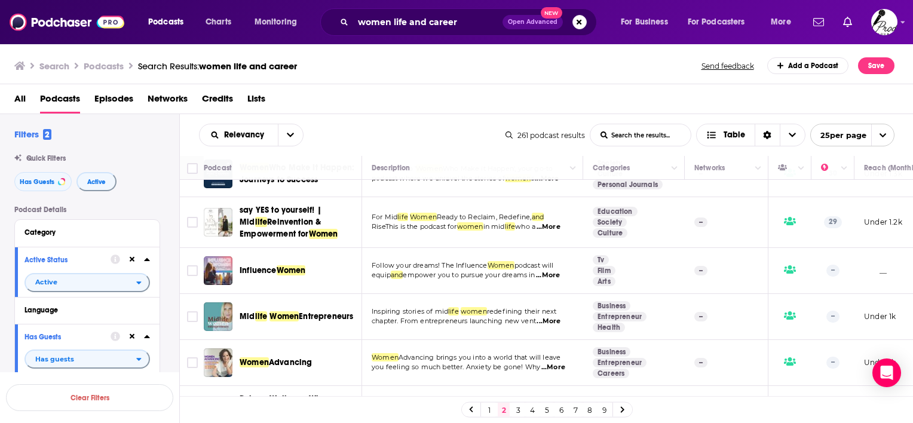
click at [550, 307] on p "Inspiring stories of mid life women redefining their next" at bounding box center [472, 312] width 201 height 10
click at [552, 317] on span "...More" at bounding box center [549, 322] width 24 height 10
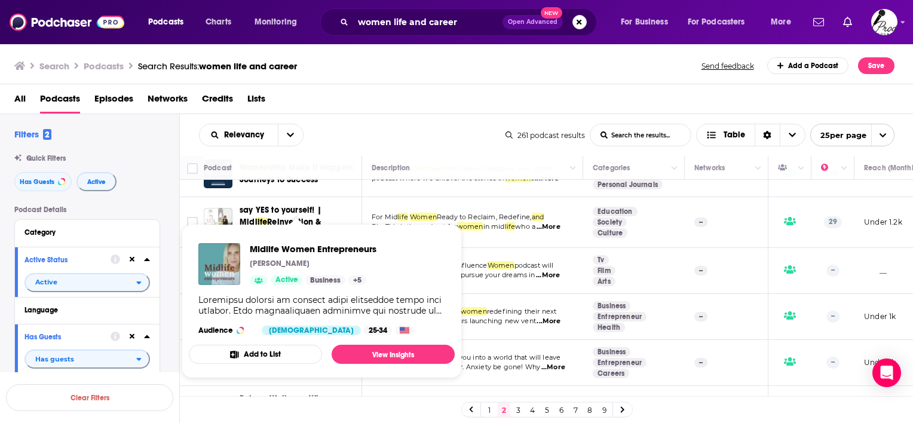
click at [298, 290] on div "Midlife Women Entrepreneurs [PERSON_NAME] Active Business + 5 Audience [DEMOGRA…" at bounding box center [322, 289] width 266 height 111
click at [418, 359] on link "View Insights" at bounding box center [393, 354] width 123 height 19
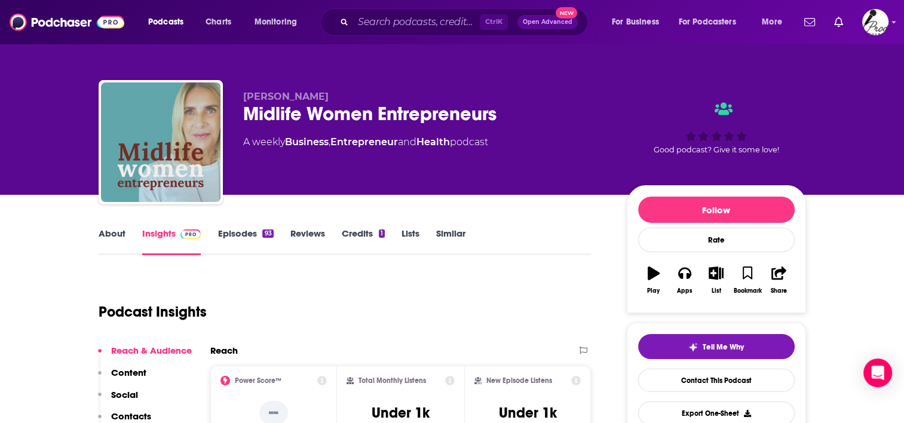
click at [115, 235] on link "About" at bounding box center [112, 241] width 27 height 27
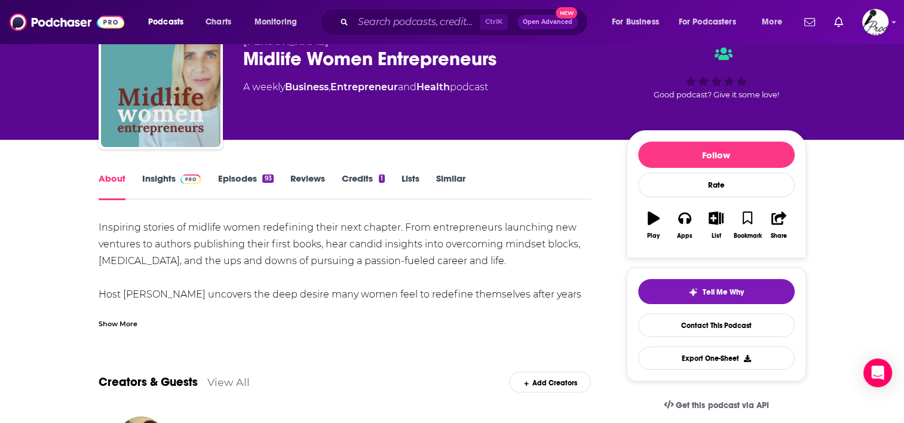
scroll to position [60, 0]
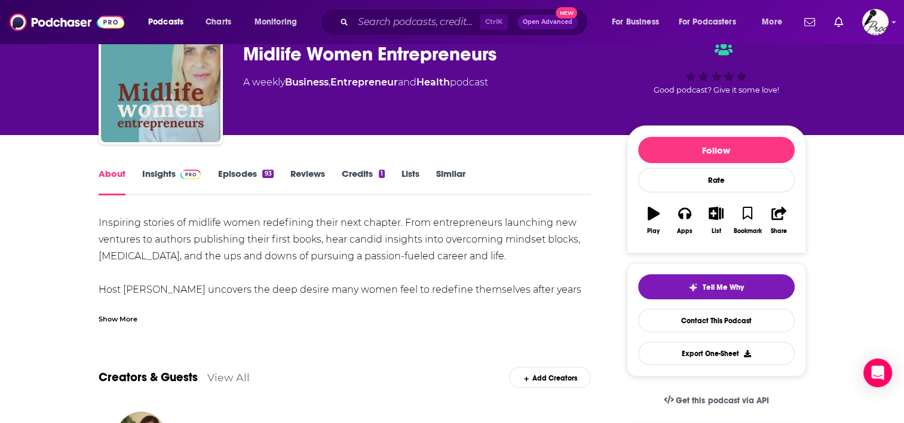
click at [130, 314] on div "Show More" at bounding box center [118, 317] width 39 height 11
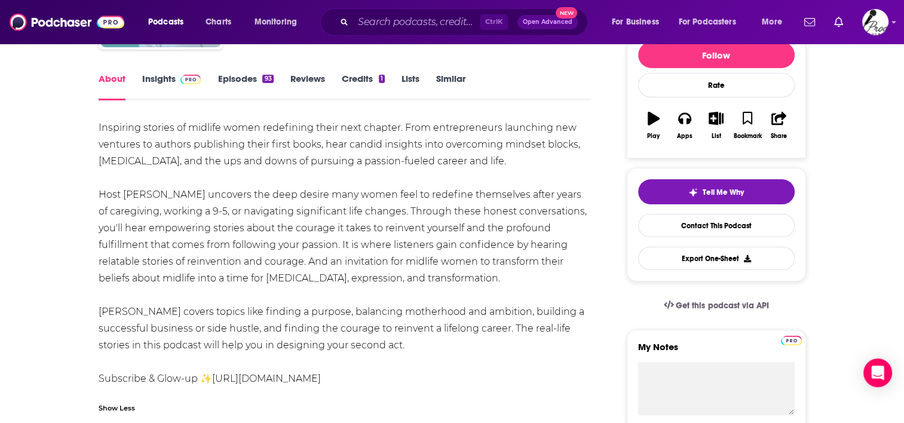
scroll to position [179, 0]
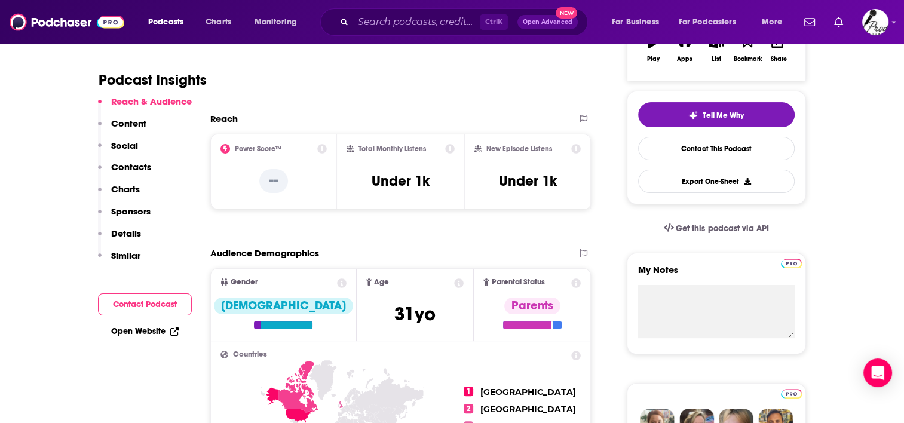
scroll to position [239, 0]
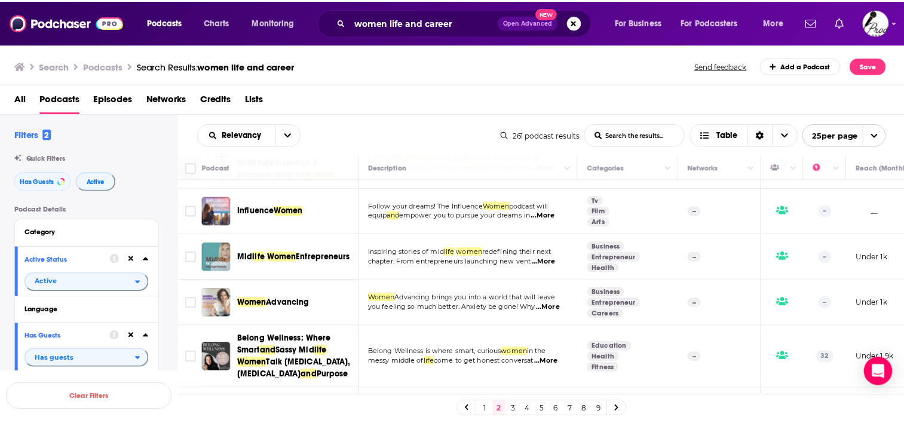
scroll to position [956, 0]
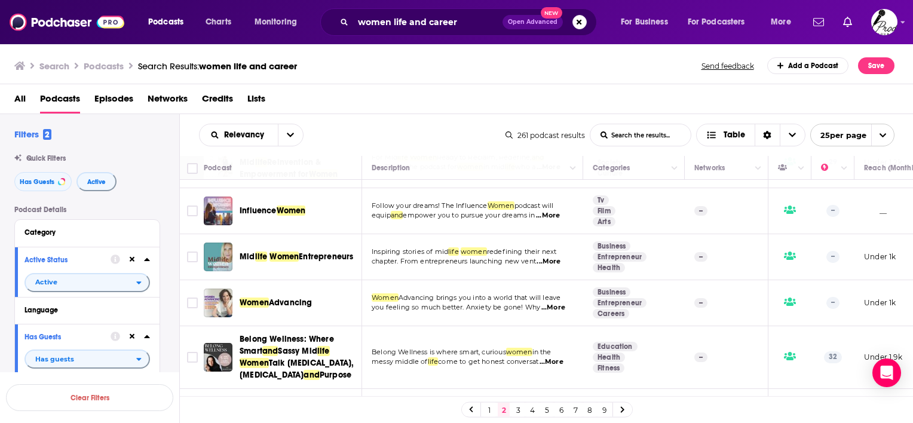
click at [289, 276] on div "Podcasts Charts Monitoring women life and career Open Advanced New For Business…" at bounding box center [456, 211] width 913 height 423
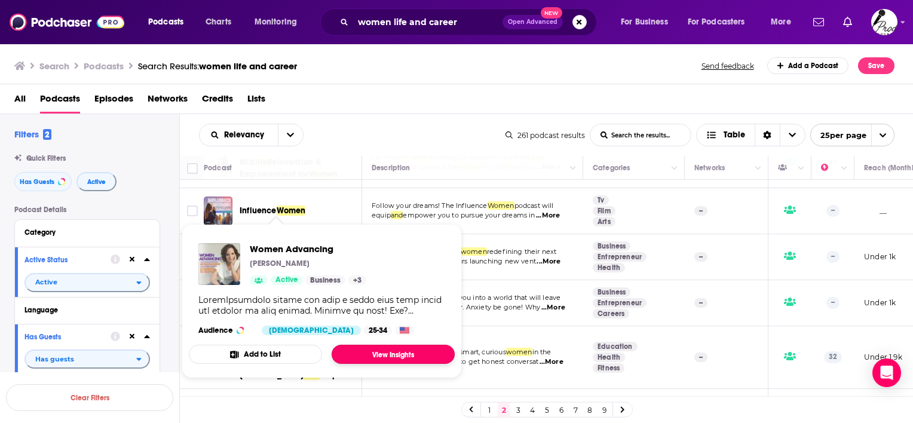
click at [373, 351] on link "View Insights" at bounding box center [393, 354] width 123 height 19
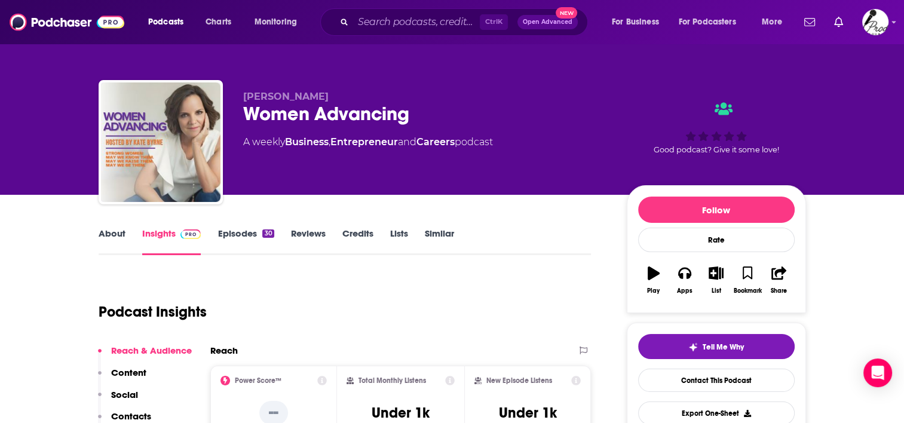
click at [105, 233] on link "About" at bounding box center [112, 241] width 27 height 27
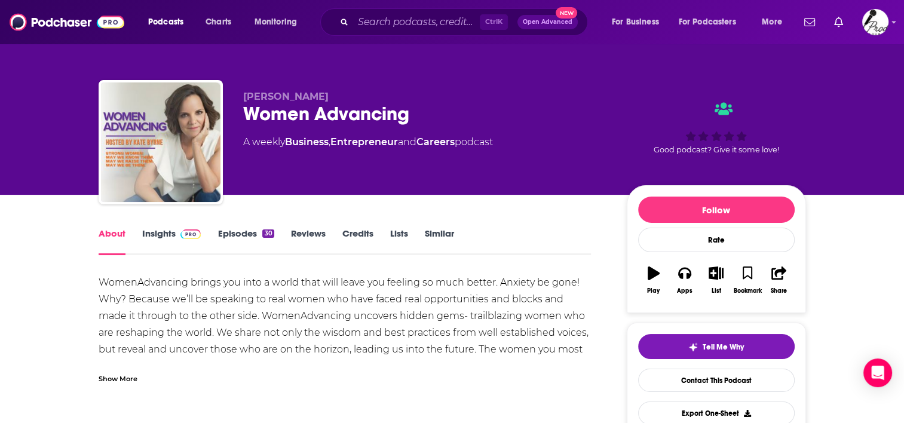
scroll to position [60, 0]
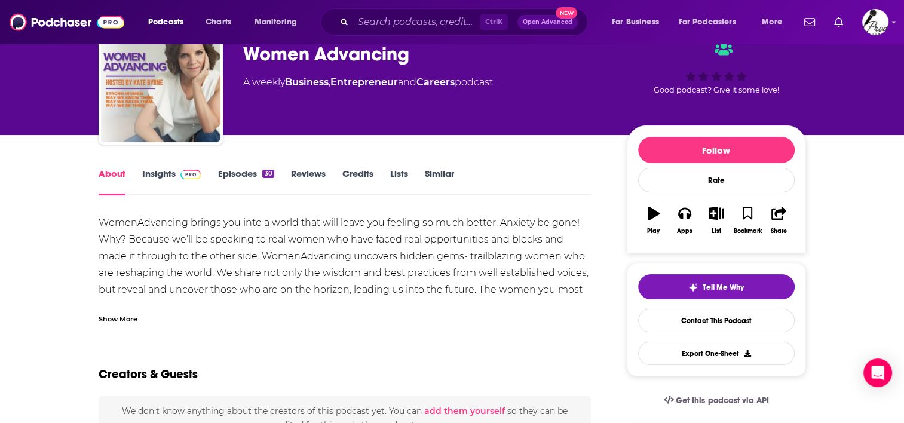
click at [119, 321] on div "Show More" at bounding box center [118, 317] width 39 height 11
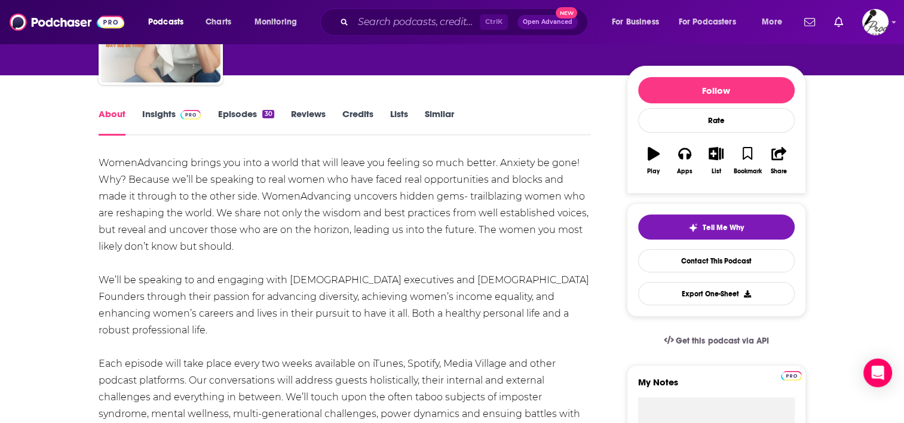
scroll to position [179, 0]
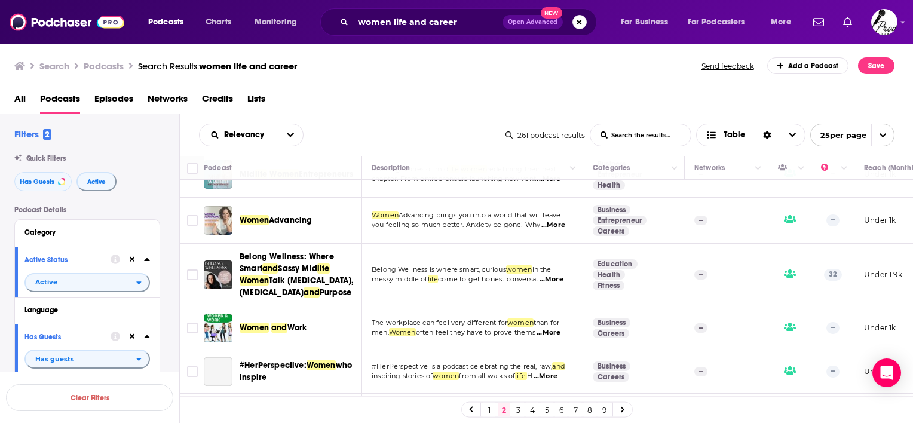
scroll to position [1061, 0]
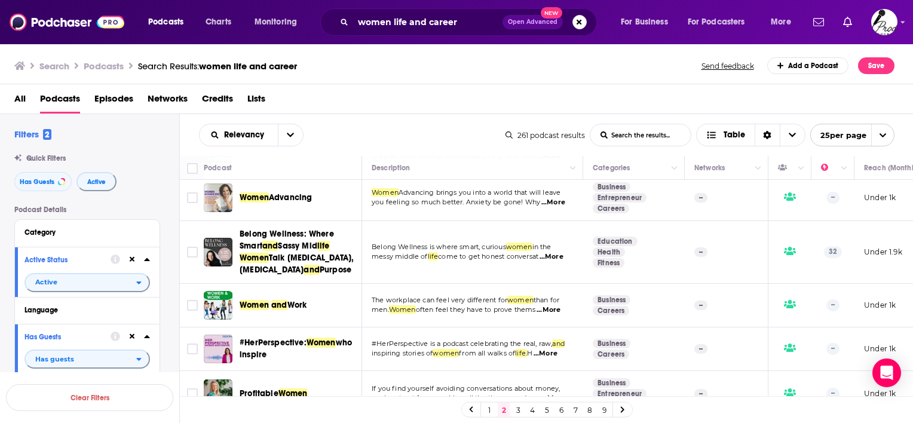
click at [521, 409] on link "3" at bounding box center [518, 410] width 12 height 14
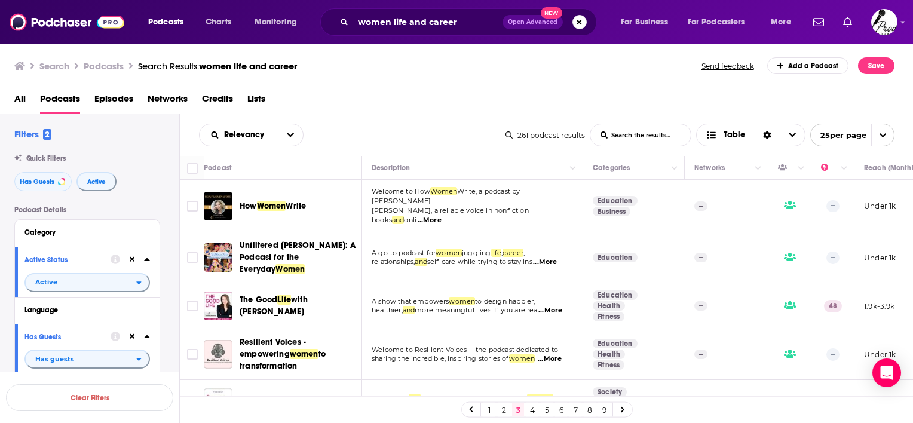
click at [557, 258] on span "...More" at bounding box center [545, 263] width 24 height 10
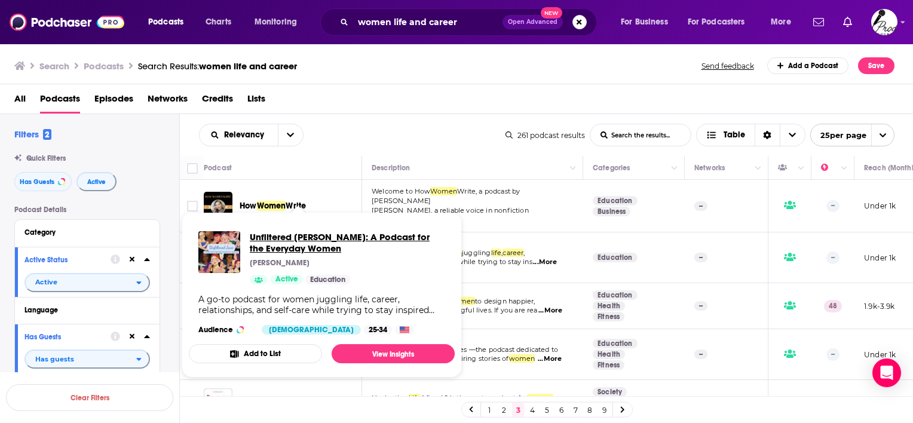
click at [279, 240] on span "Unfiltered [PERSON_NAME]: A Podcast for the Everyday Women" at bounding box center [347, 242] width 195 height 23
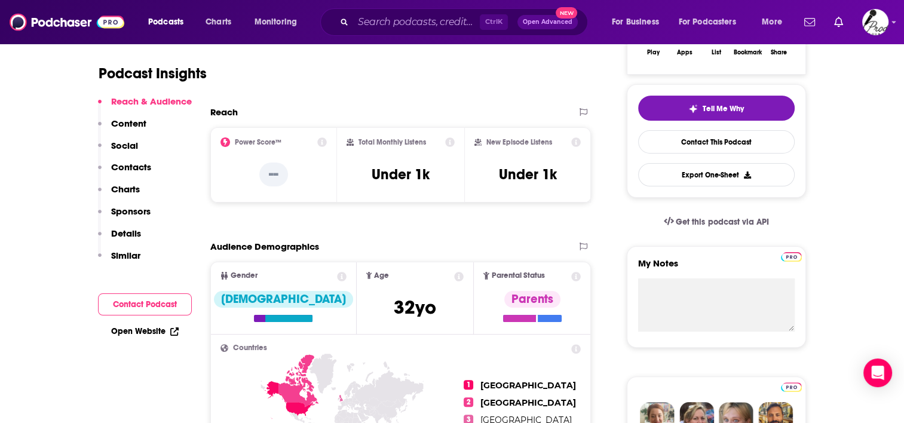
scroll to position [179, 0]
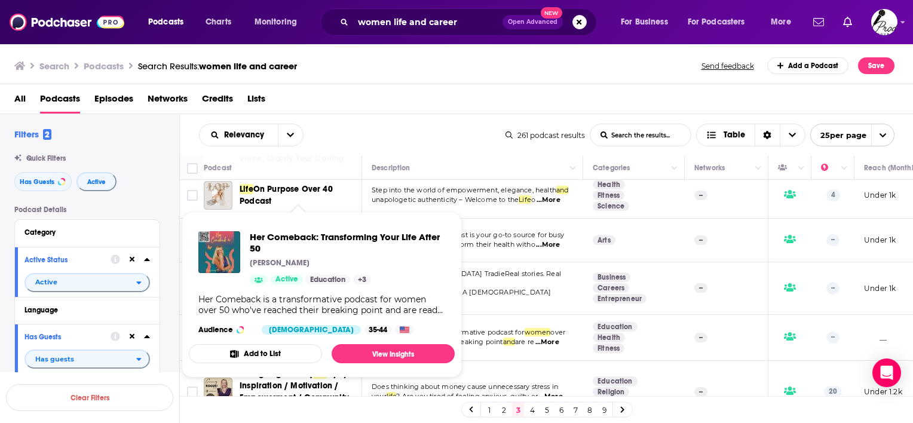
scroll to position [820, 0]
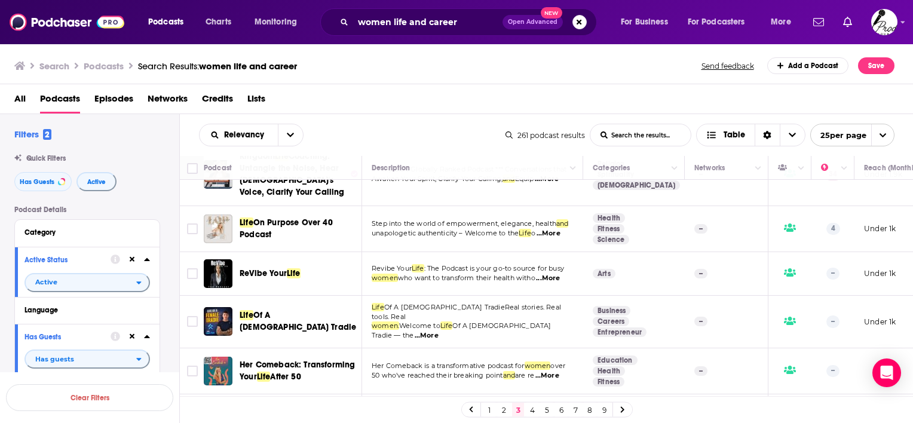
click at [477, 321] on span "Of A [DEMOGRAPHIC_DATA] Tradie — the" at bounding box center [461, 330] width 179 height 18
click at [439, 331] on span "...More" at bounding box center [427, 336] width 24 height 10
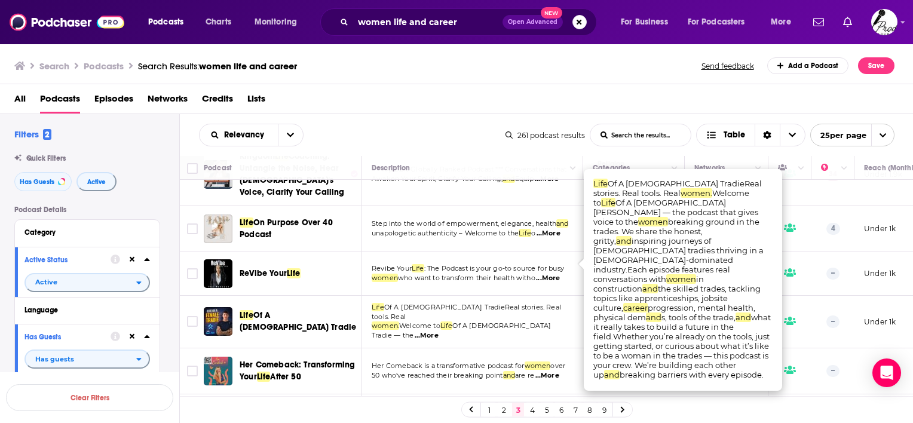
click at [473, 134] on div "Relevancy List Search Input Search the results... Table" at bounding box center [352, 135] width 307 height 23
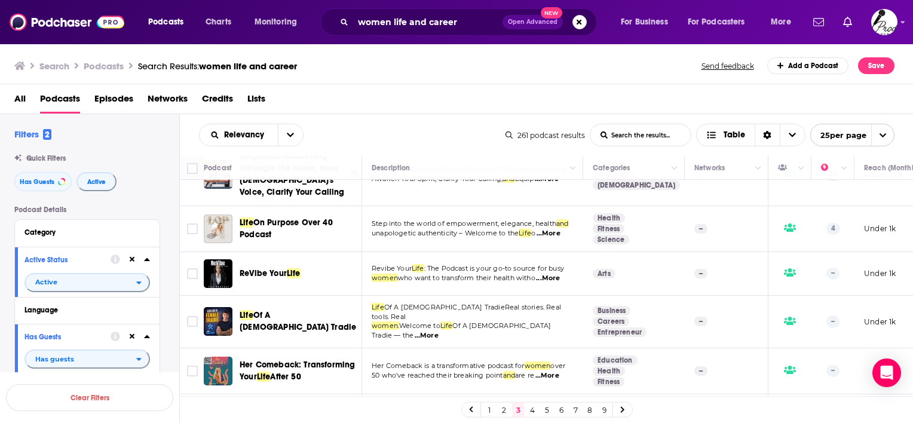
click at [548, 274] on span "...More" at bounding box center [548, 279] width 24 height 10
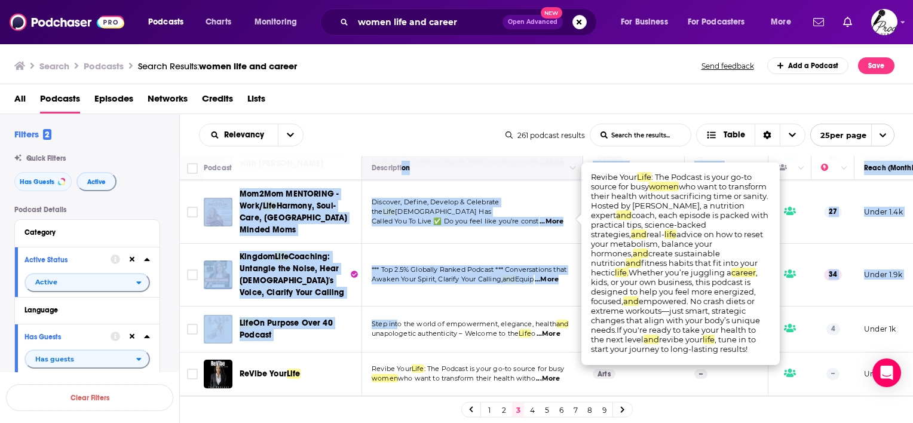
click at [405, 155] on table "Podcast Description Categories Networks Reach (Monthly) How Women Write Welcome…" at bounding box center [547, 85] width 734 height 1297
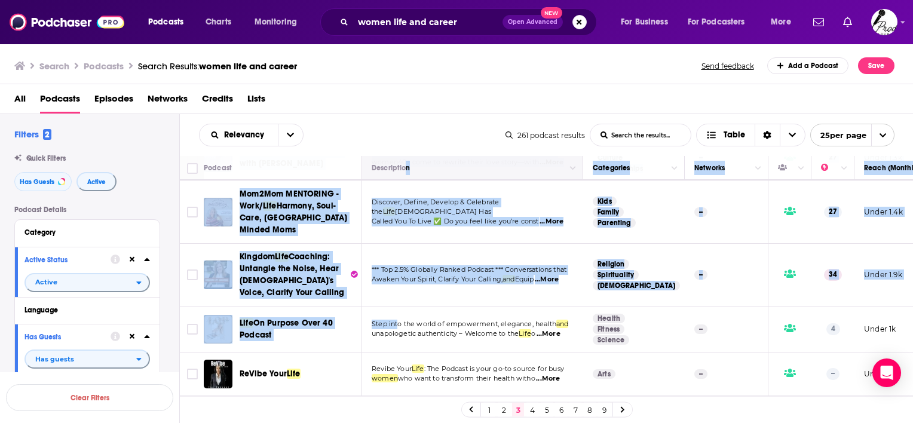
scroll to position [709, 0]
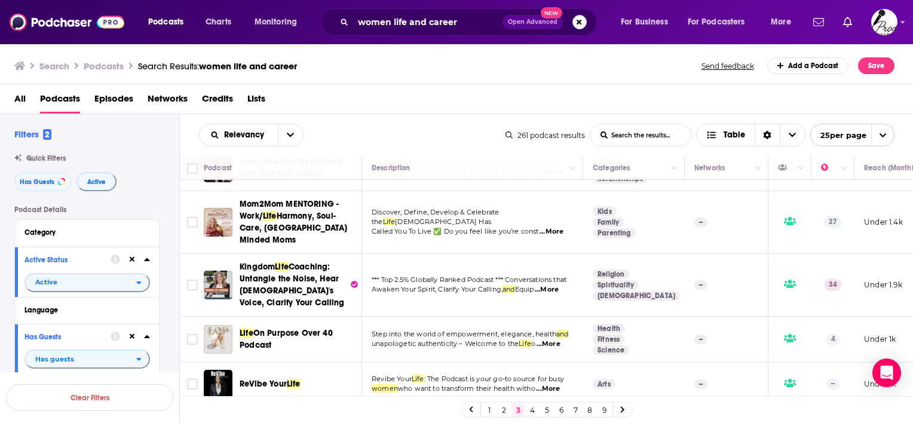
click at [475, 330] on span "Step into the world of empowerment, elegance, health" at bounding box center [464, 334] width 185 height 8
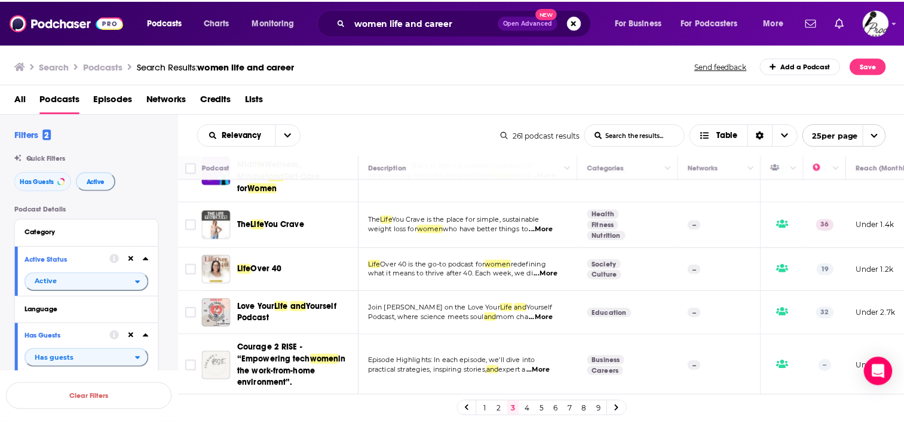
scroll to position [410, 0]
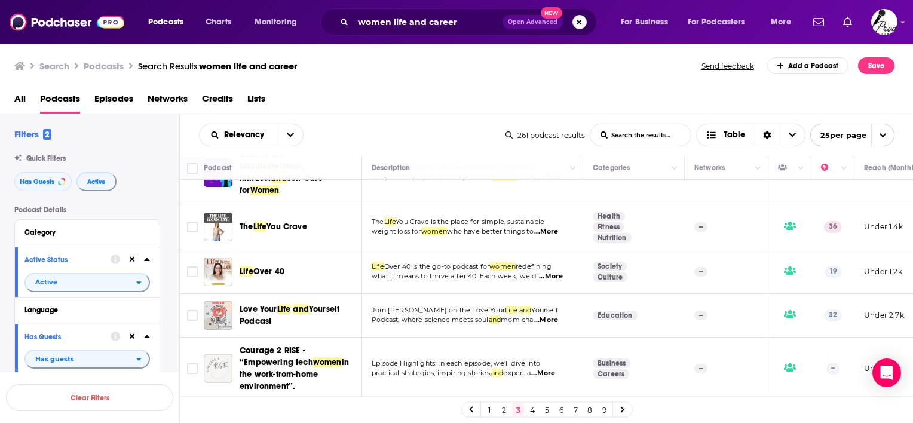
click at [555, 315] on span "...More" at bounding box center [546, 320] width 24 height 10
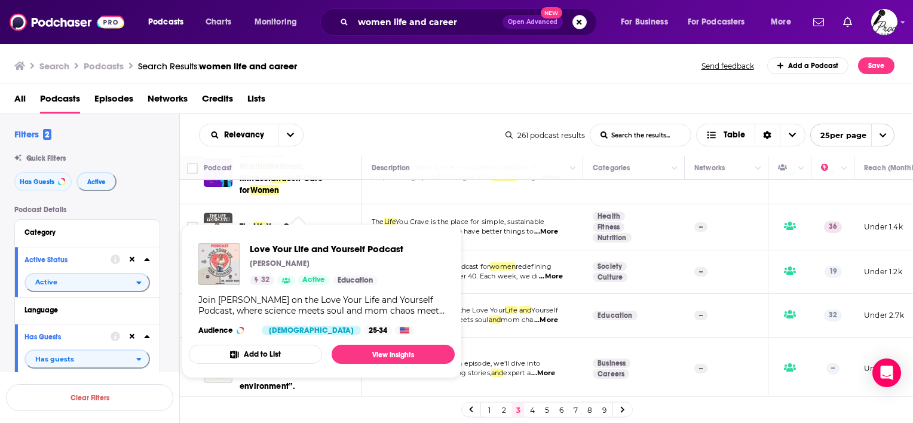
click at [299, 264] on p "[PERSON_NAME]" at bounding box center [280, 264] width 60 height 10
click at [304, 246] on span "Love Your Life and Yourself Podcast" at bounding box center [327, 248] width 154 height 11
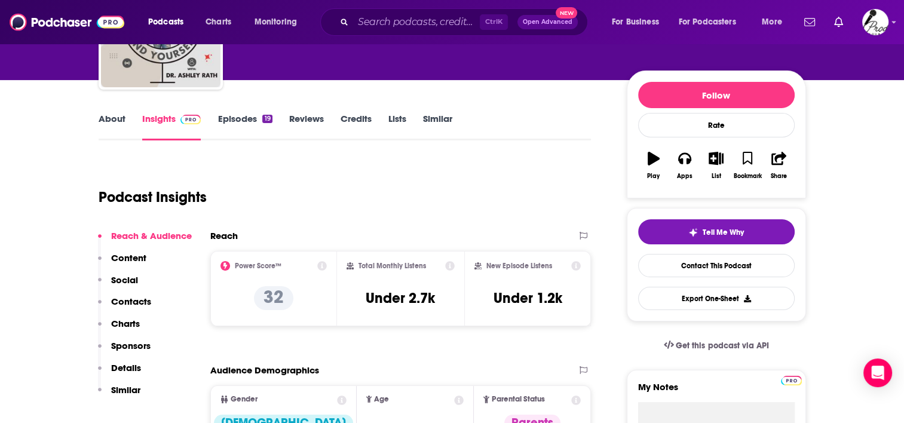
scroll to position [60, 0]
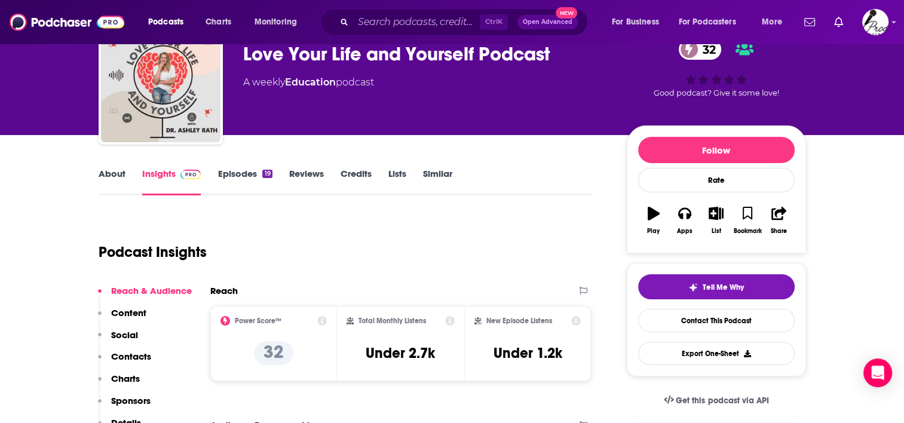
click at [103, 172] on link "About" at bounding box center [112, 181] width 27 height 27
